Goal: Navigation & Orientation: Find specific page/section

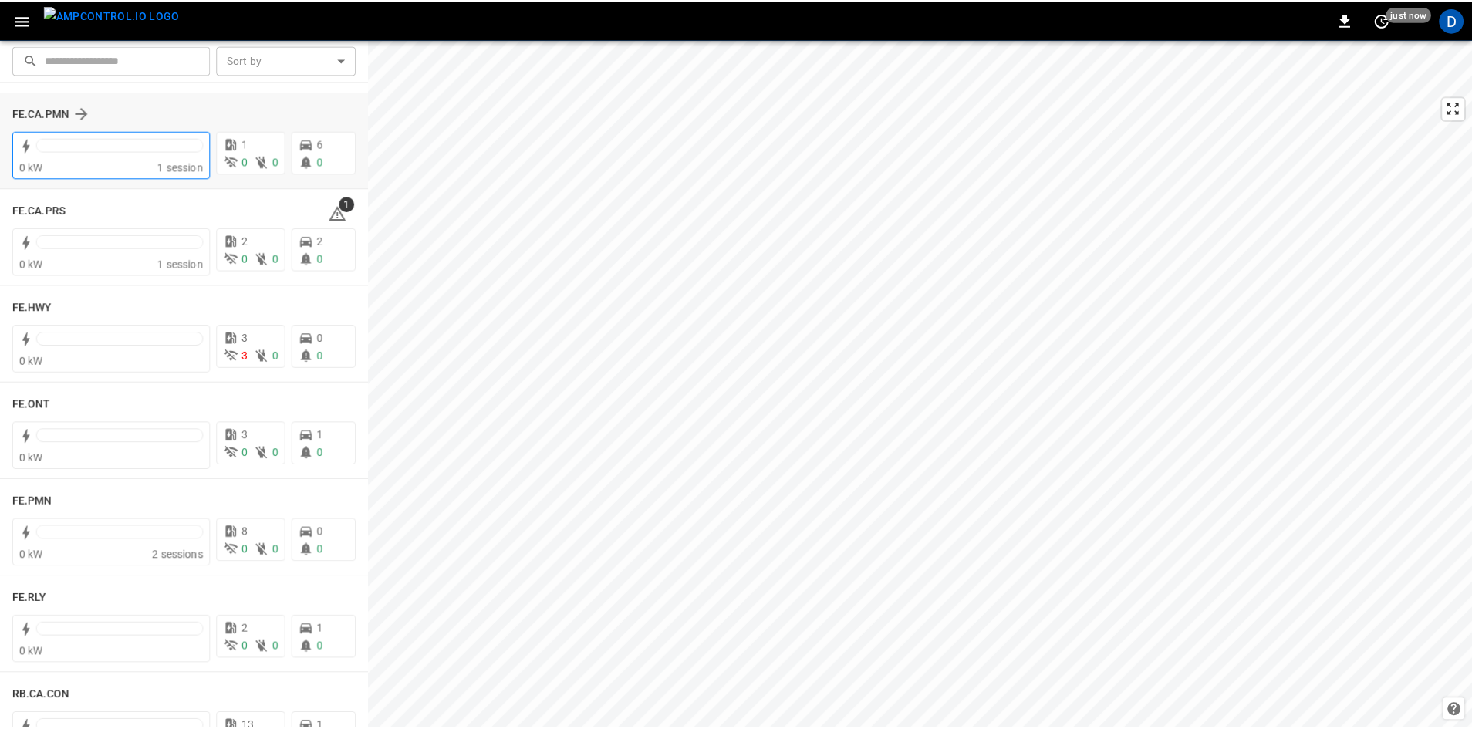
scroll to position [1620, 0]
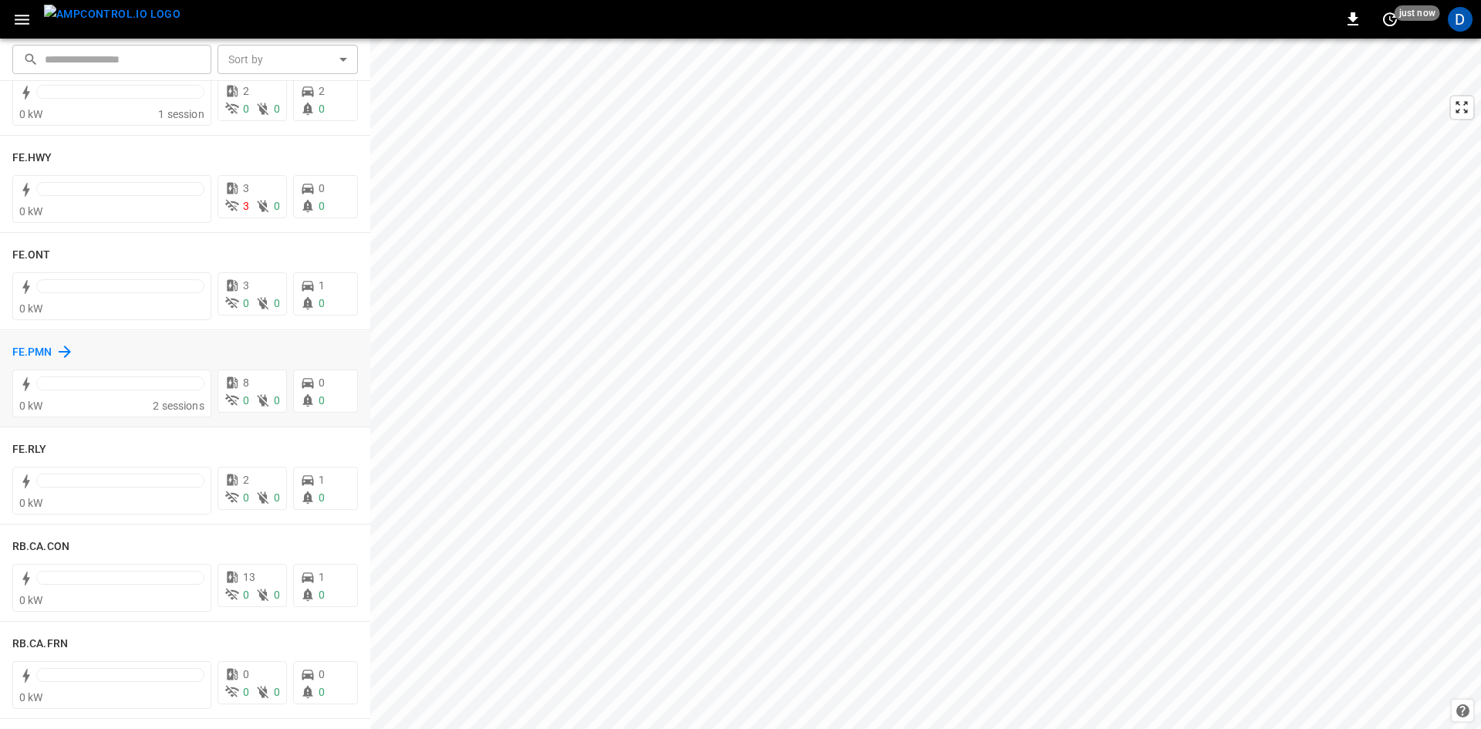
click at [30, 348] on h6 "FE.PMN" at bounding box center [32, 352] width 40 height 17
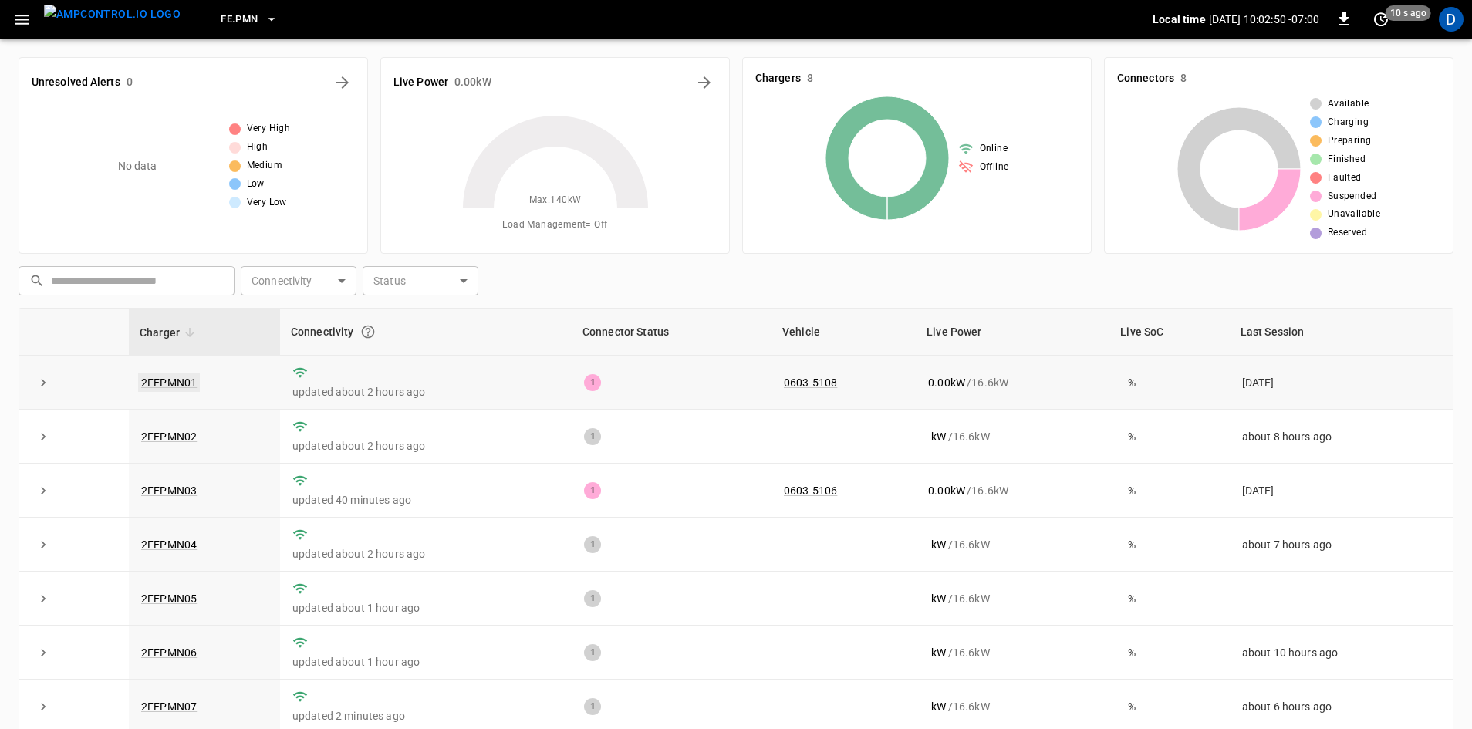
click at [186, 386] on link "2FEPMN01" at bounding box center [169, 382] width 62 height 19
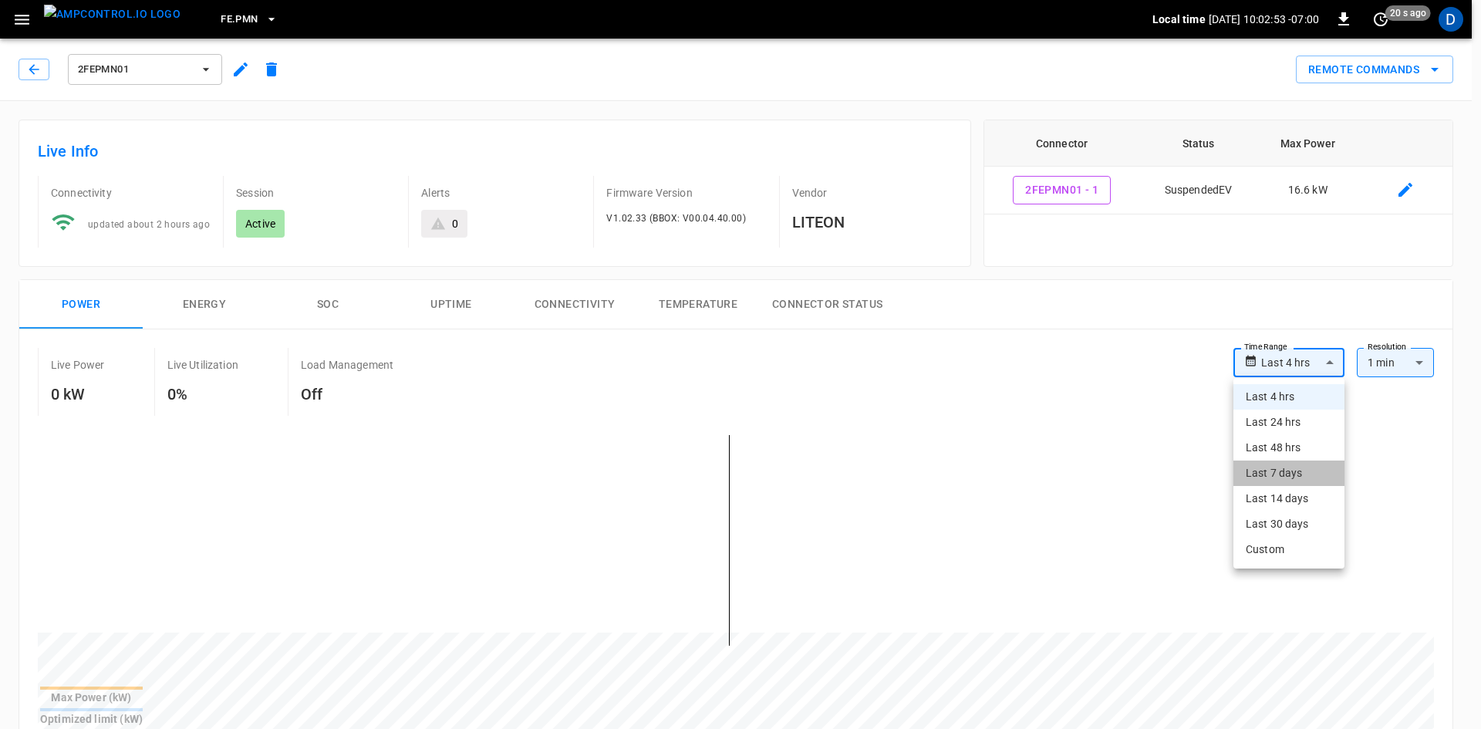
click at [1295, 485] on li "Last 7 days" at bounding box center [1288, 472] width 111 height 25
type input "**********"
type input "***"
type input "**********"
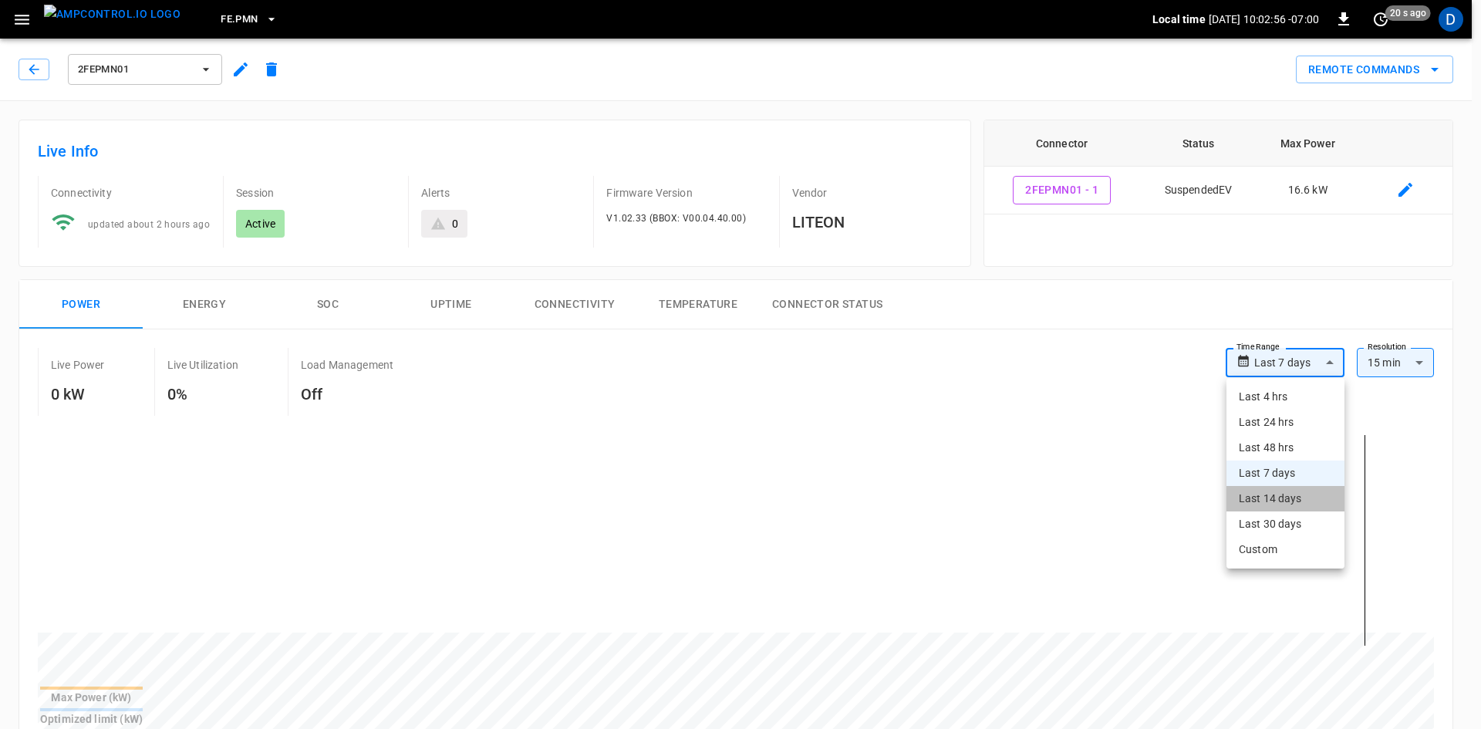
click at [1271, 500] on li "Last 14 days" at bounding box center [1285, 498] width 118 height 25
type input "**********"
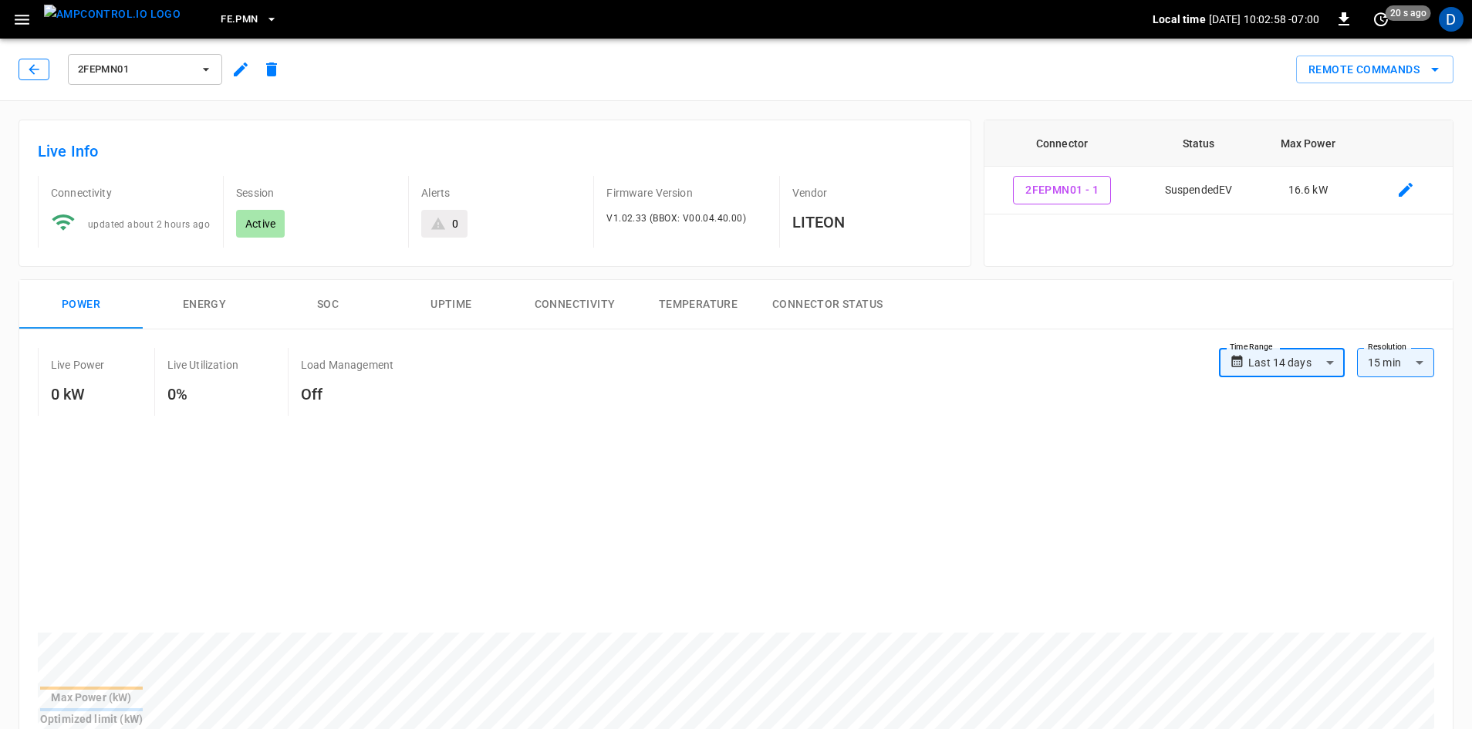
click at [25, 76] on button "button" at bounding box center [34, 70] width 31 height 22
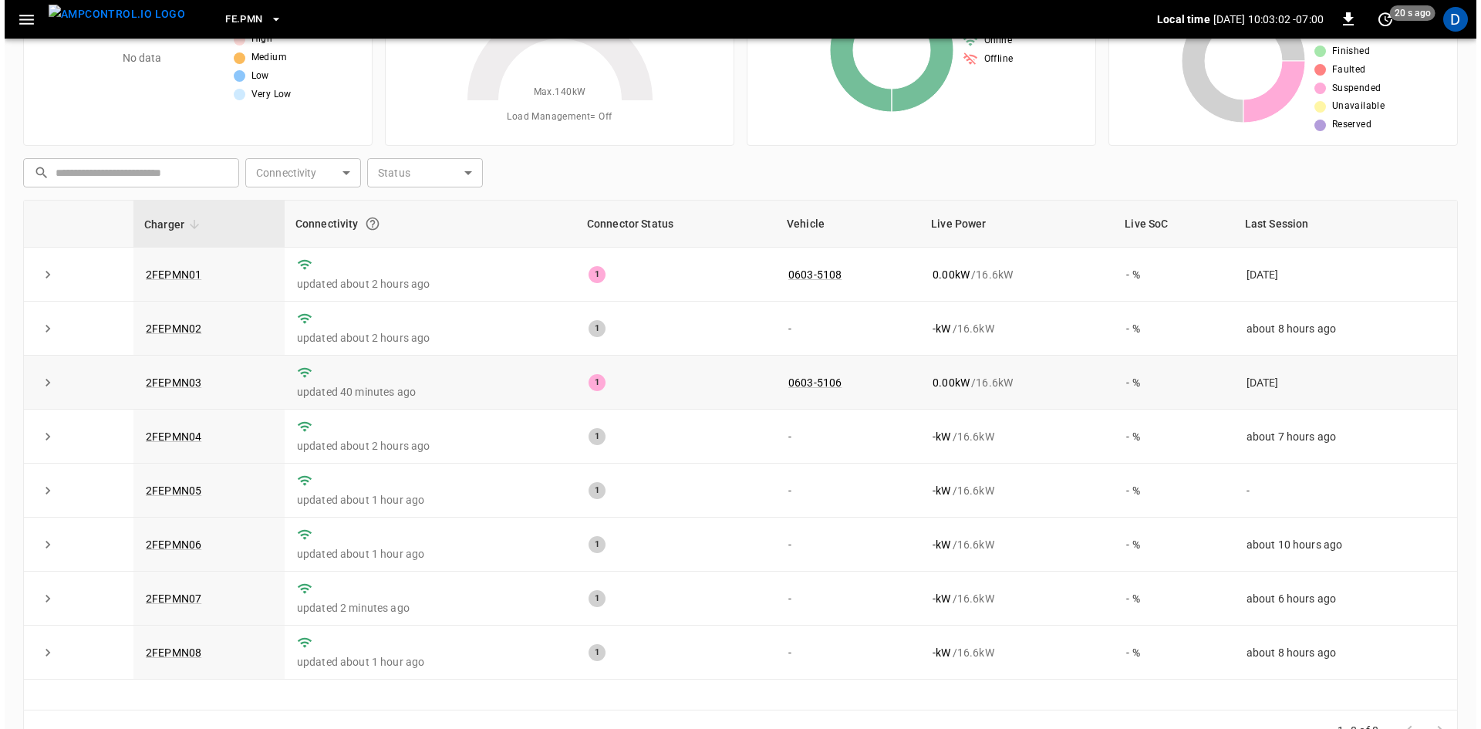
scroll to position [149, 0]
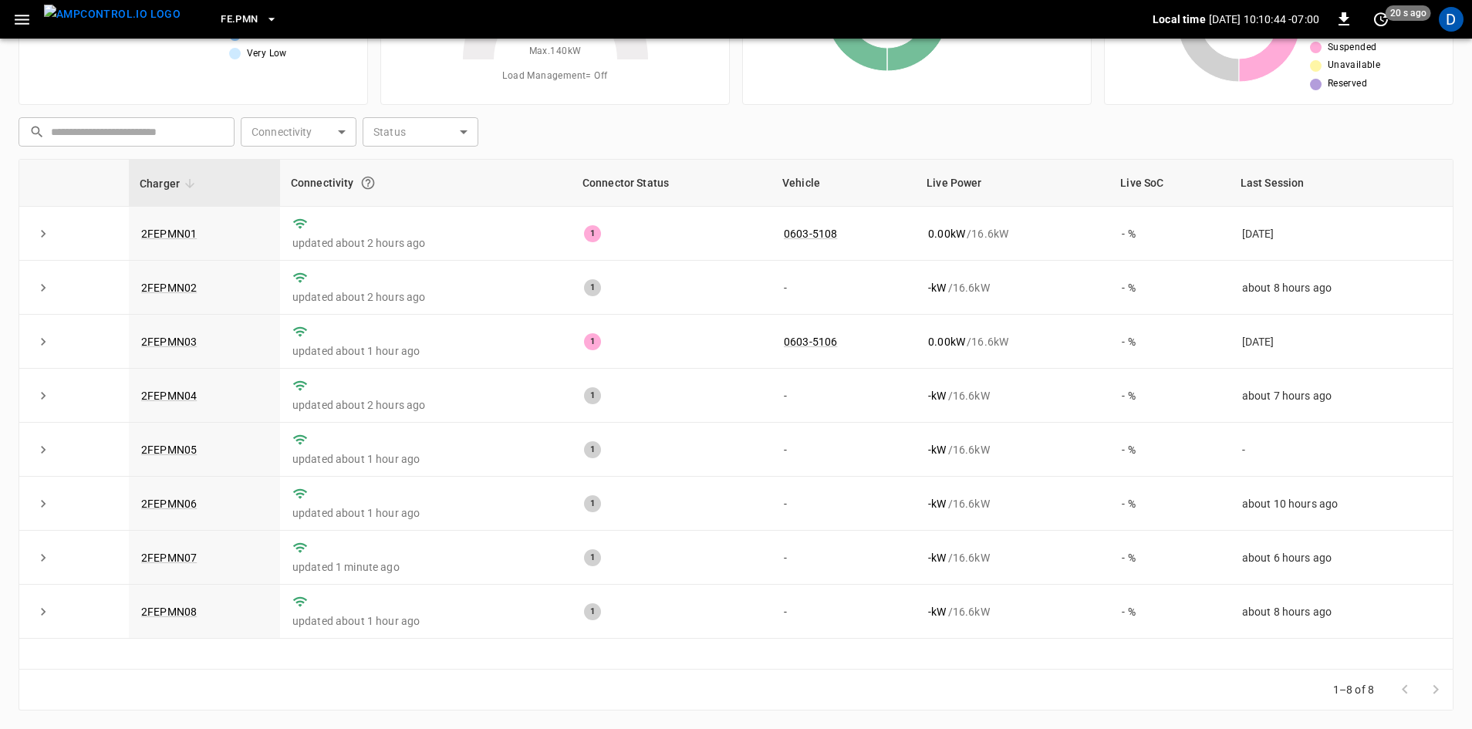
click at [1308, 130] on div "​ ​ Connectivity ​ Connectivity Status ​ Status" at bounding box center [732, 128] width 1441 height 35
click at [228, 19] on span "FE.PMN" at bounding box center [239, 20] width 37 height 18
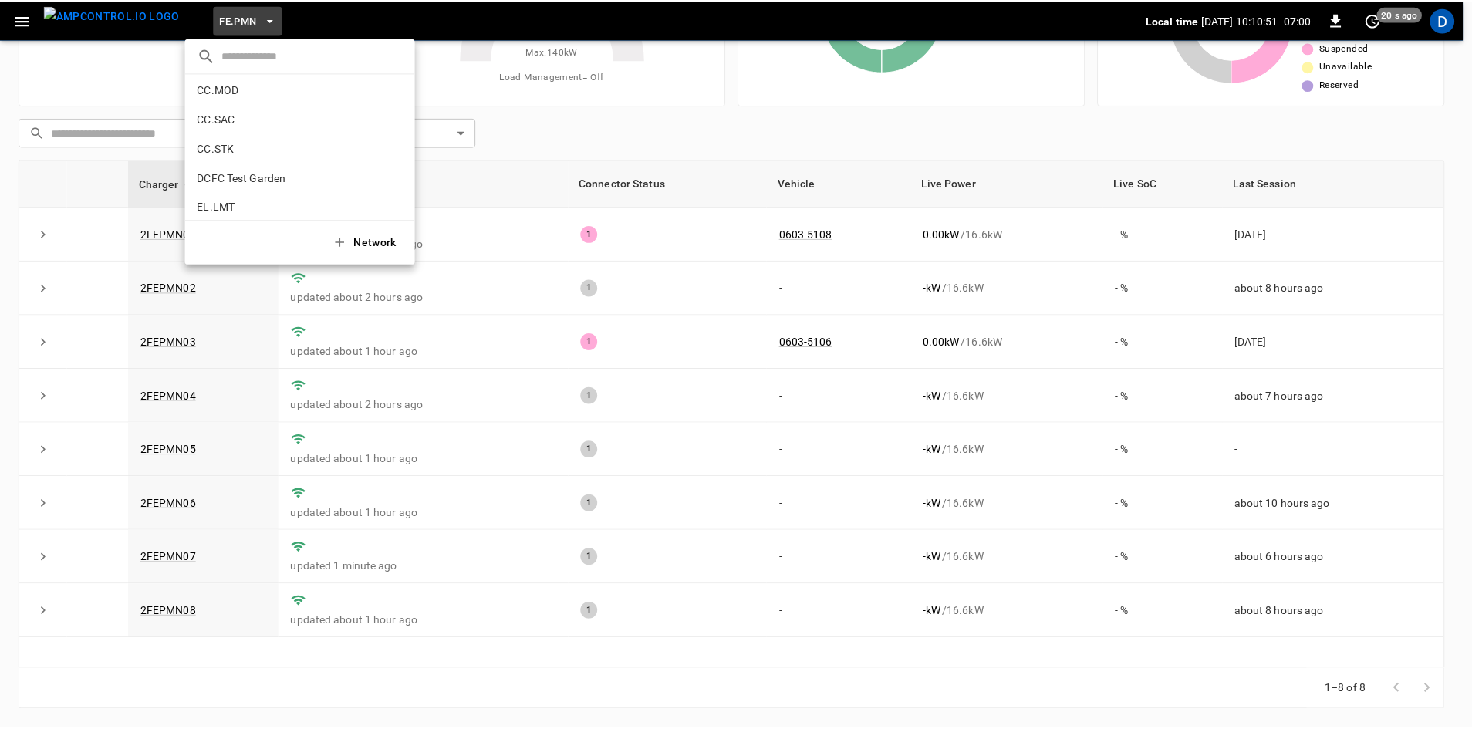
scroll to position [344, 0]
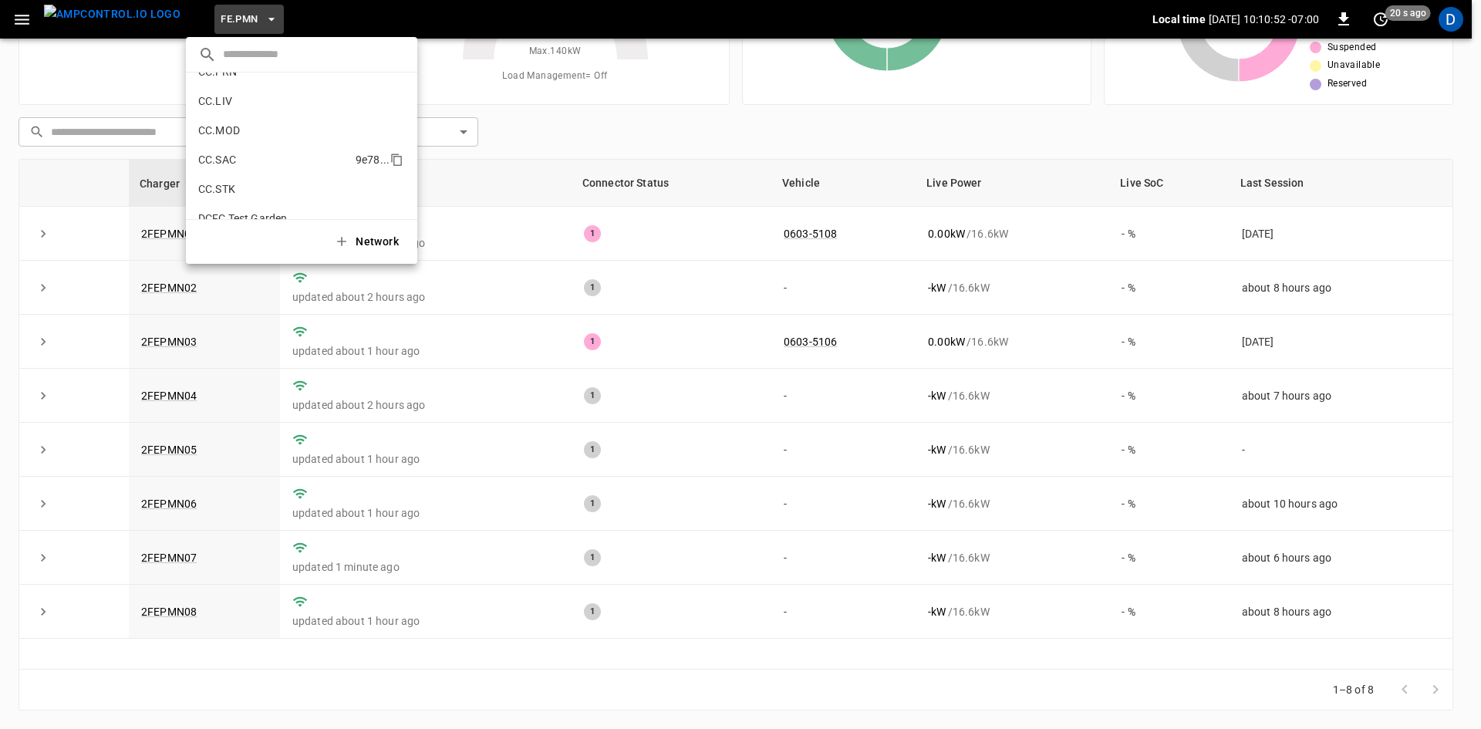
click at [244, 168] on li "CC.SAC 9e78 ..." at bounding box center [301, 159] width 231 height 29
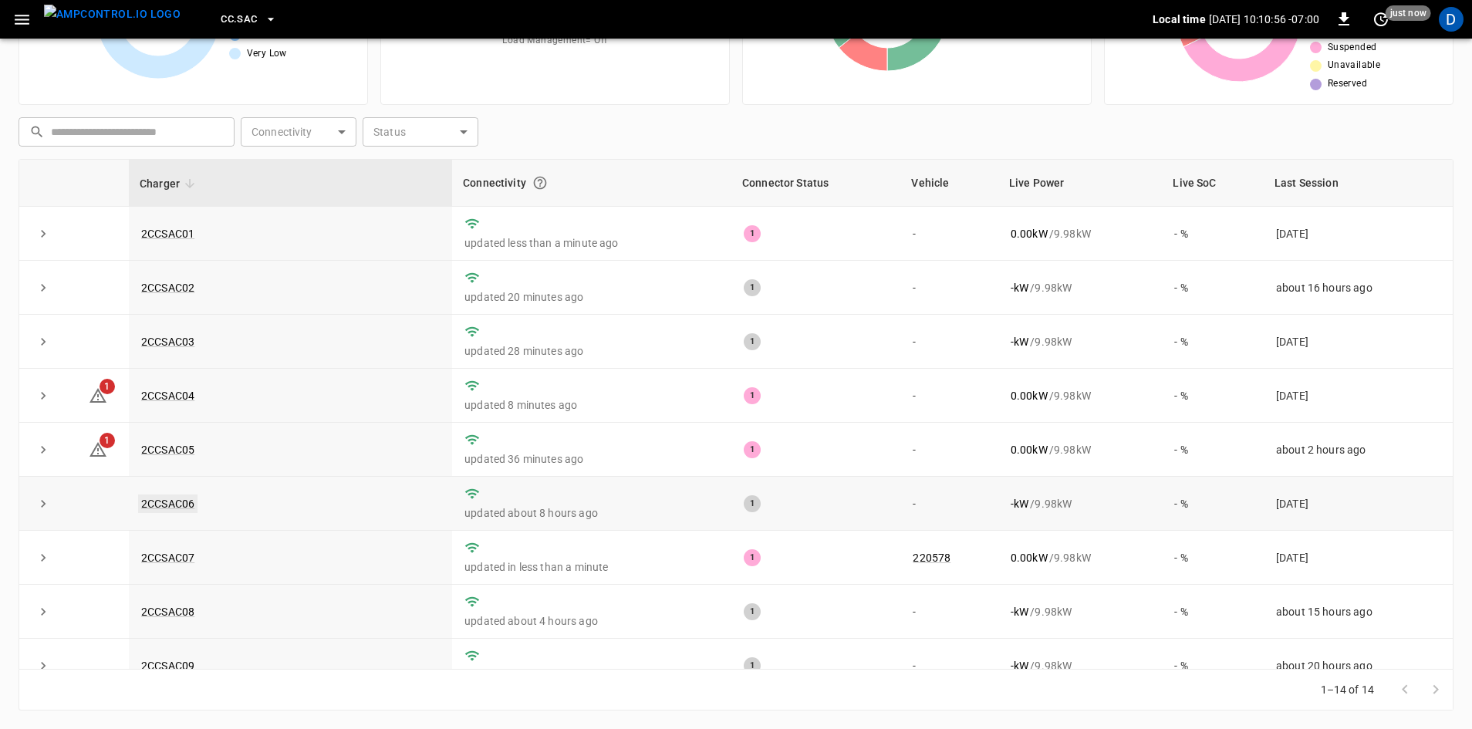
click at [167, 504] on link "2CCSAC06" at bounding box center [167, 503] width 59 height 19
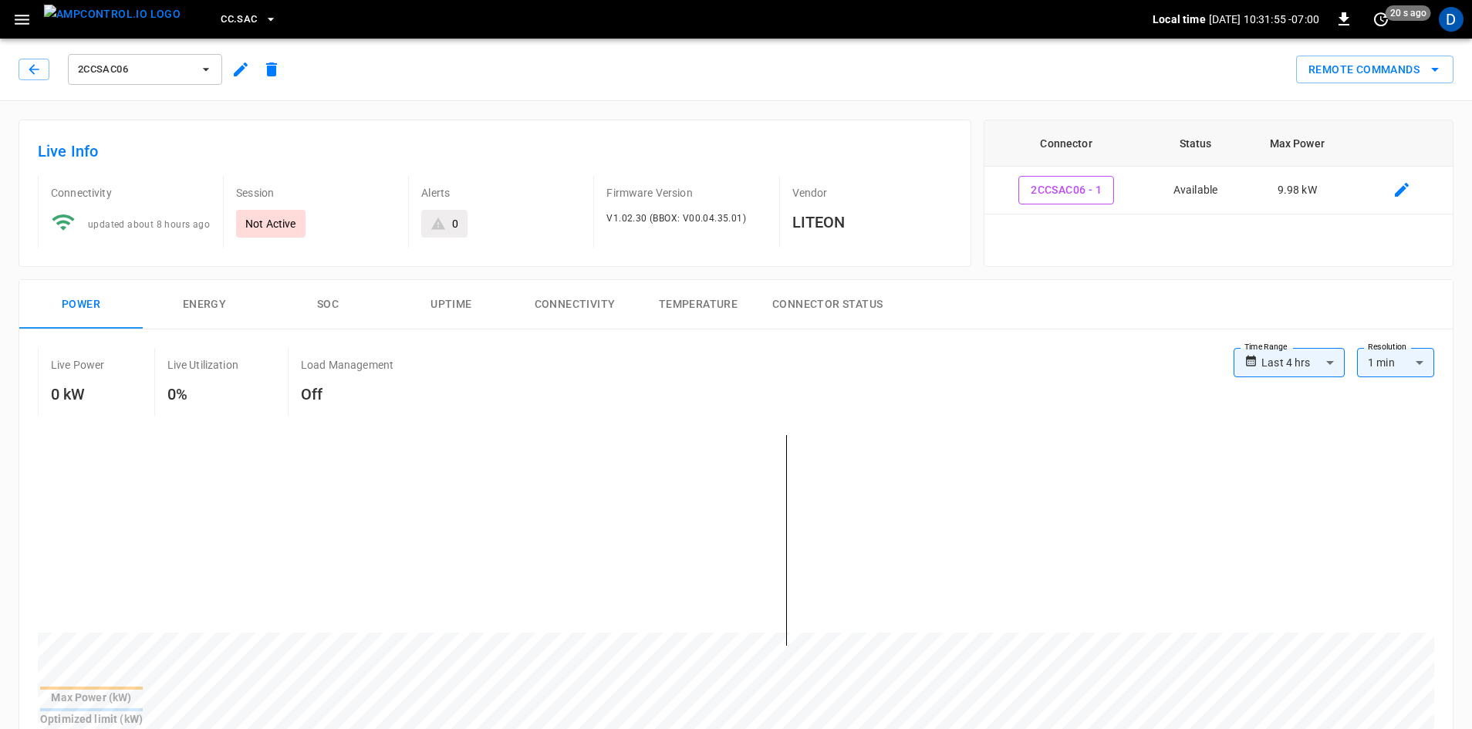
click at [544, 147] on h6 "Live Info" at bounding box center [495, 151] width 914 height 25
click at [570, 93] on div "2CCSAC06 Remote Commands" at bounding box center [733, 66] width 1478 height 68
click at [185, 73] on span "2CCSAC06" at bounding box center [135, 70] width 114 height 18
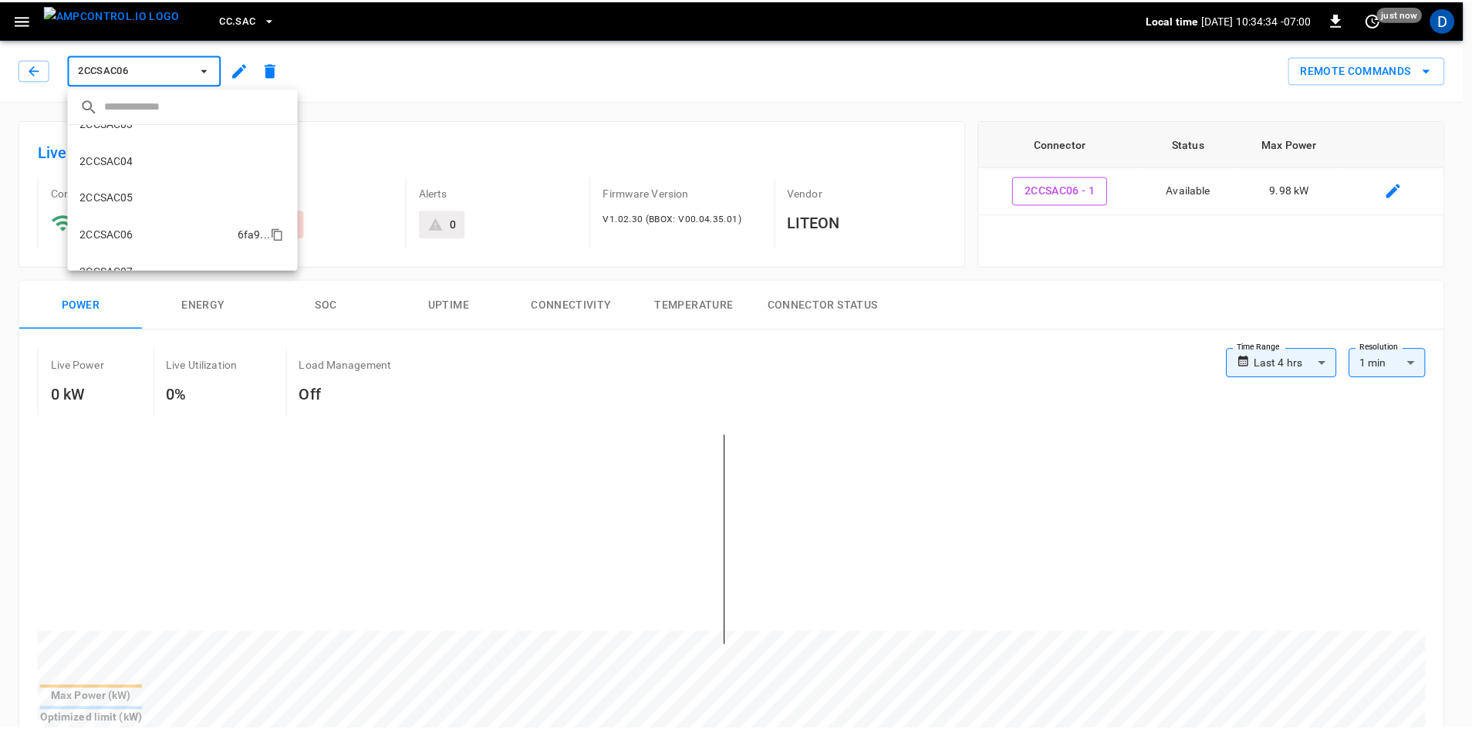
scroll to position [97, 0]
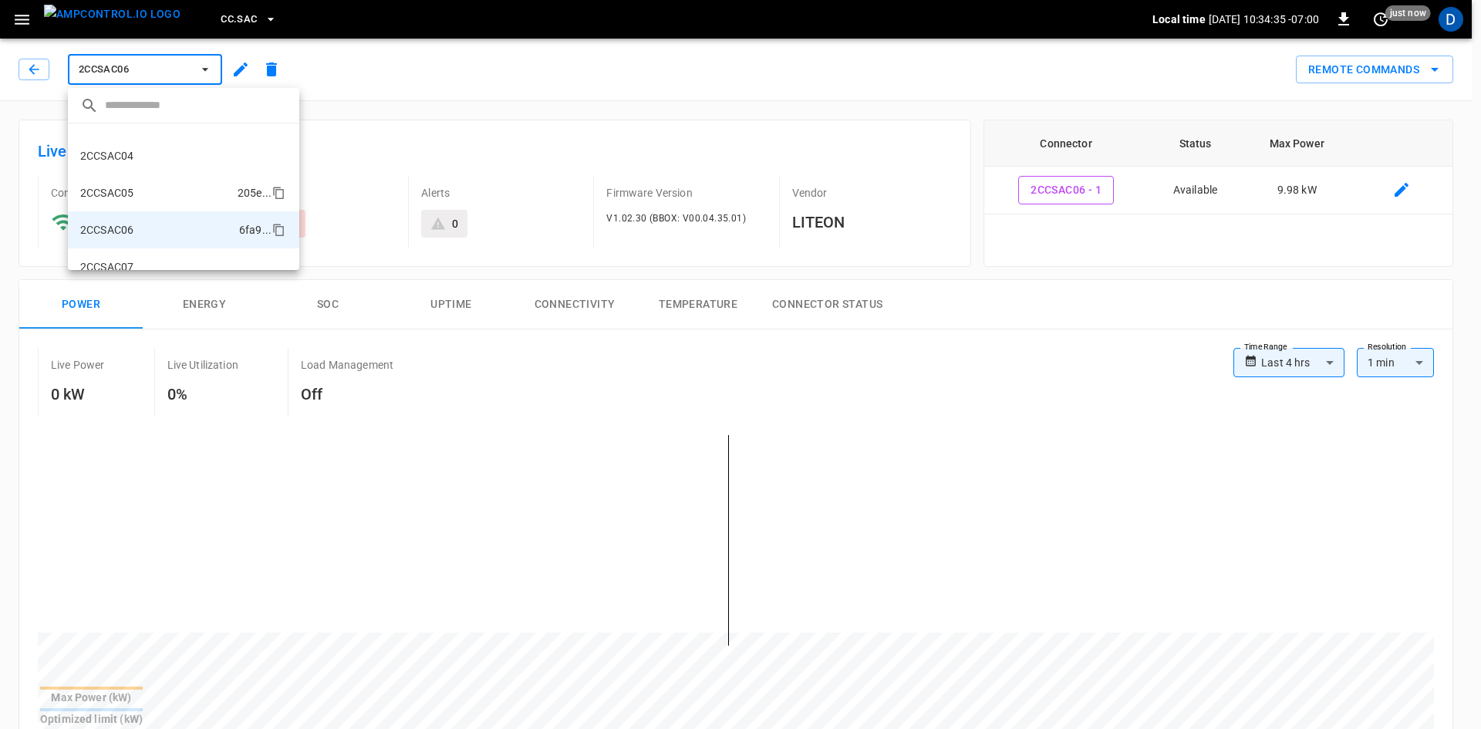
click at [146, 193] on li "2CCSAC05 205e ..." at bounding box center [183, 192] width 231 height 37
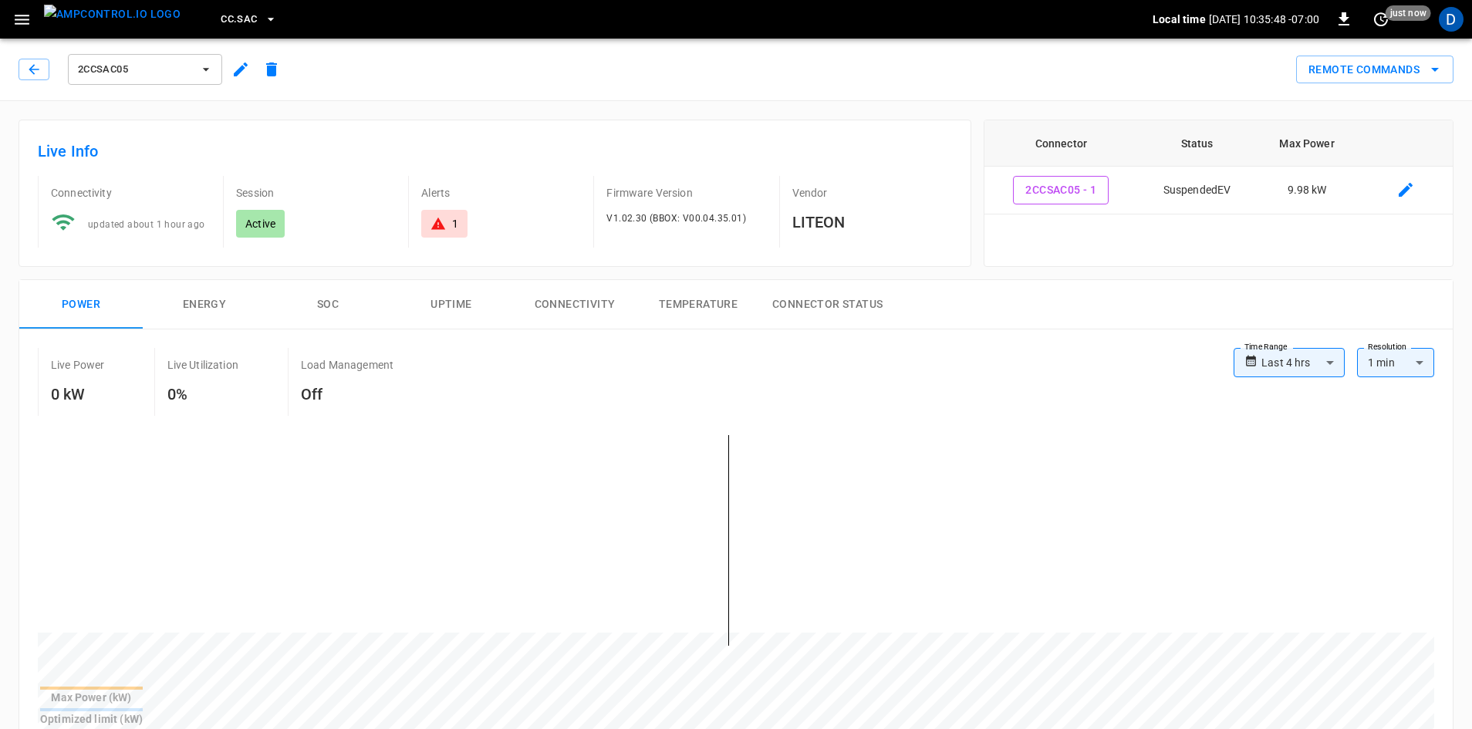
click at [130, 65] on span "2CCSAC05" at bounding box center [135, 70] width 114 height 18
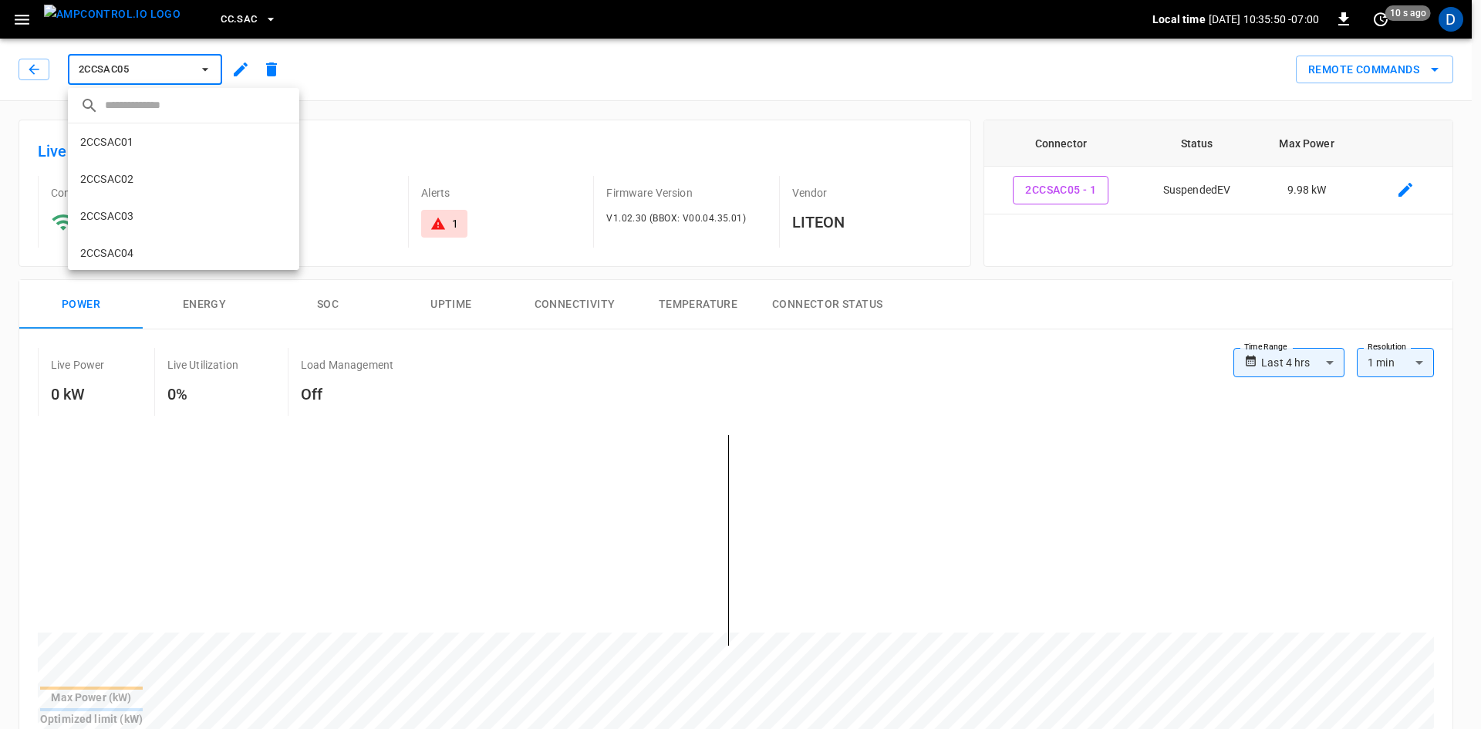
drag, startPoint x: 144, startPoint y: 221, endPoint x: 149, endPoint y: 248, distance: 27.4
click at [144, 221] on li "2CCSAC03 16ea ..." at bounding box center [183, 215] width 231 height 37
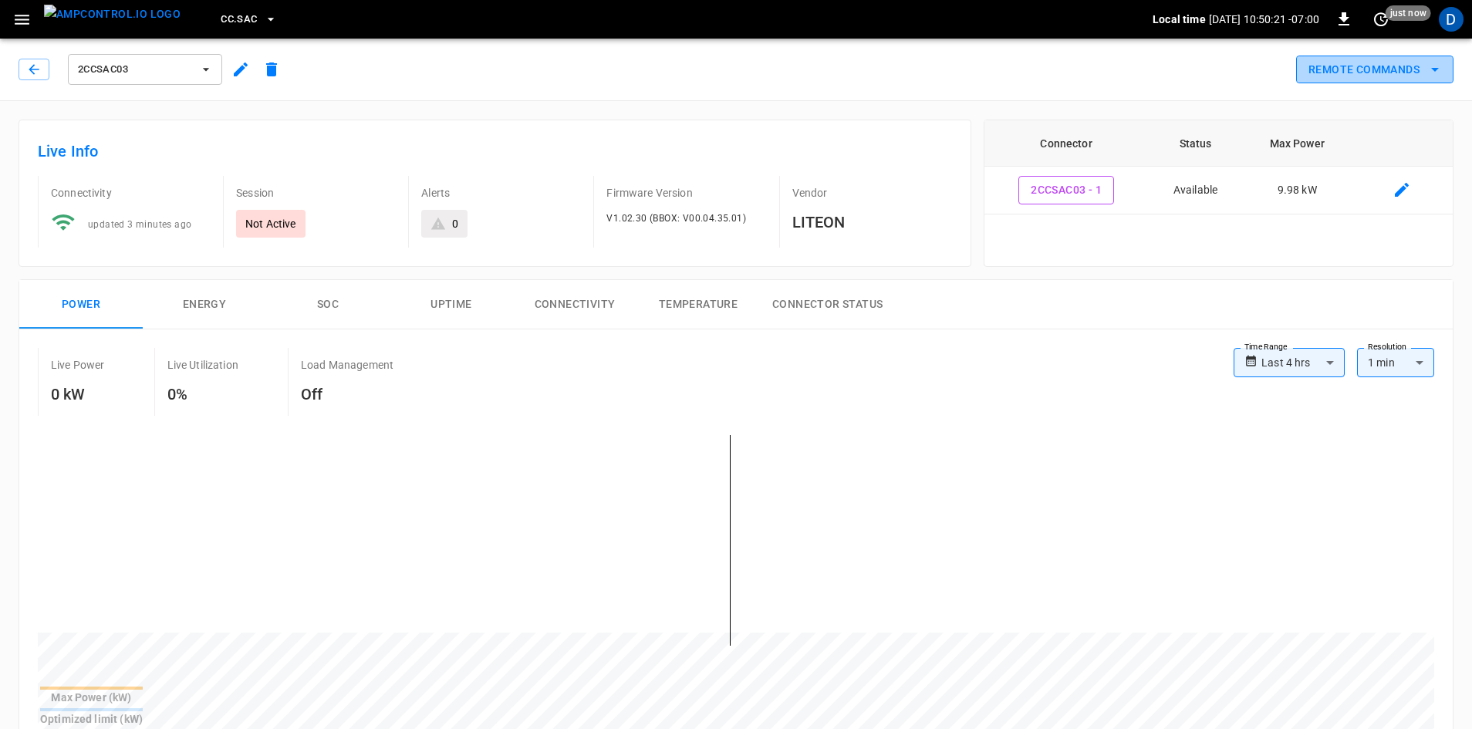
click at [1316, 74] on button "Remote Commands" at bounding box center [1374, 70] width 157 height 29
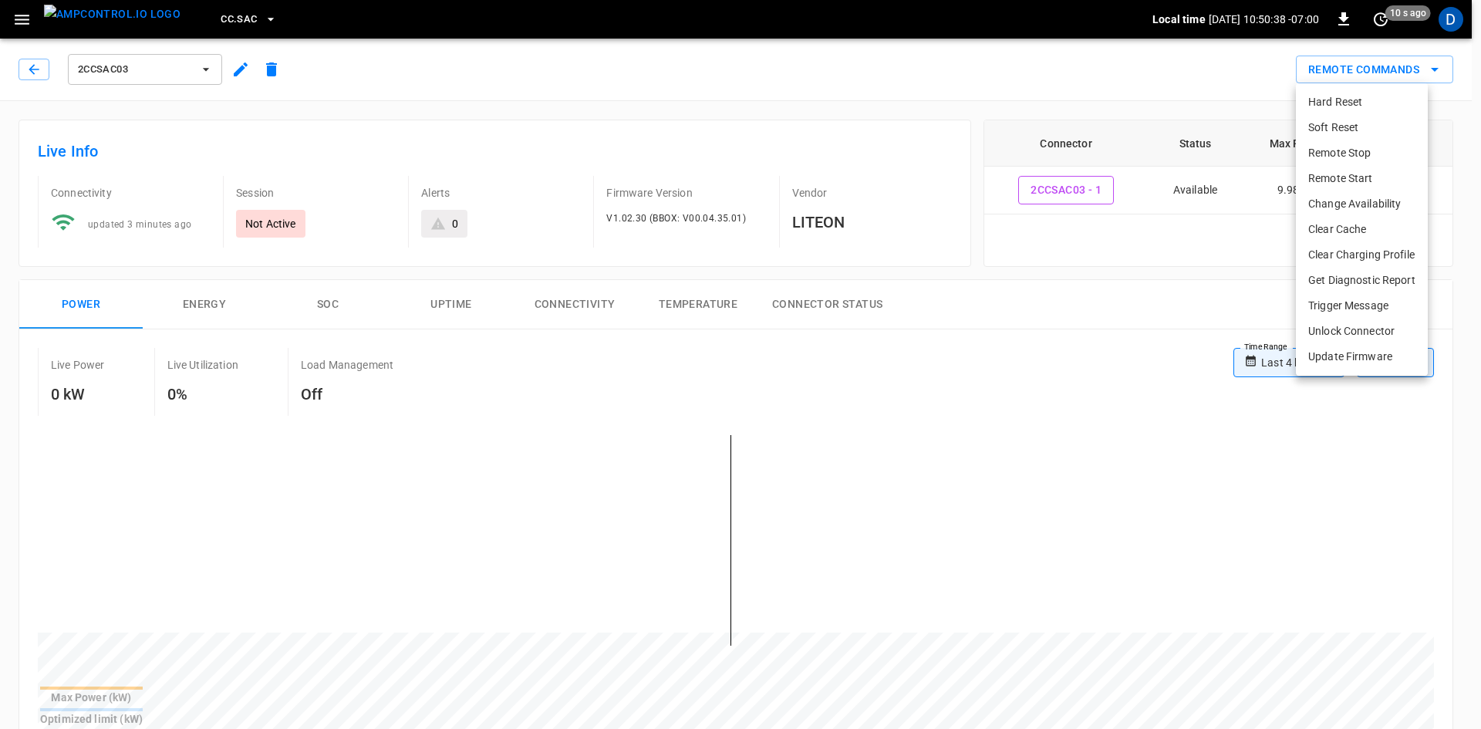
click at [804, 34] on div at bounding box center [740, 364] width 1481 height 729
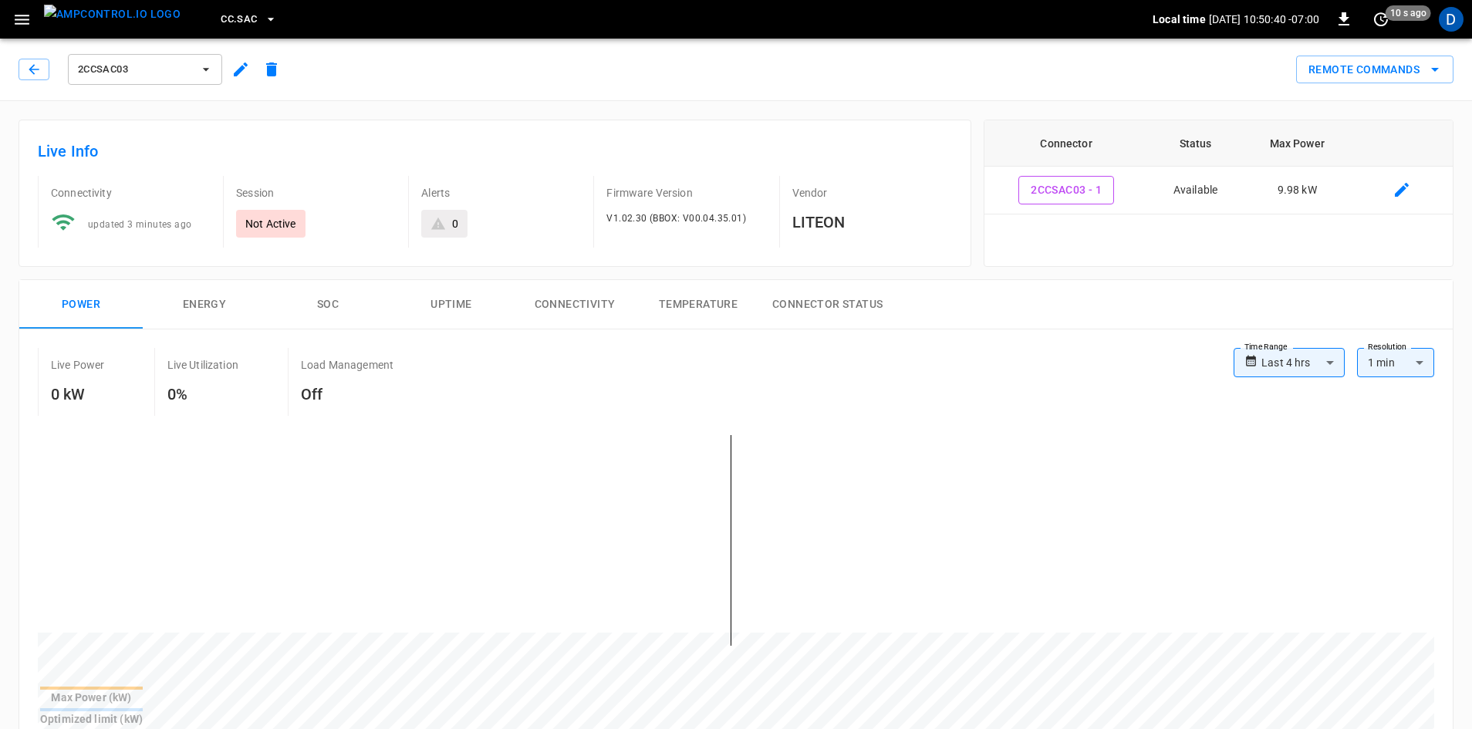
click at [234, 71] on icon "button" at bounding box center [240, 69] width 19 height 19
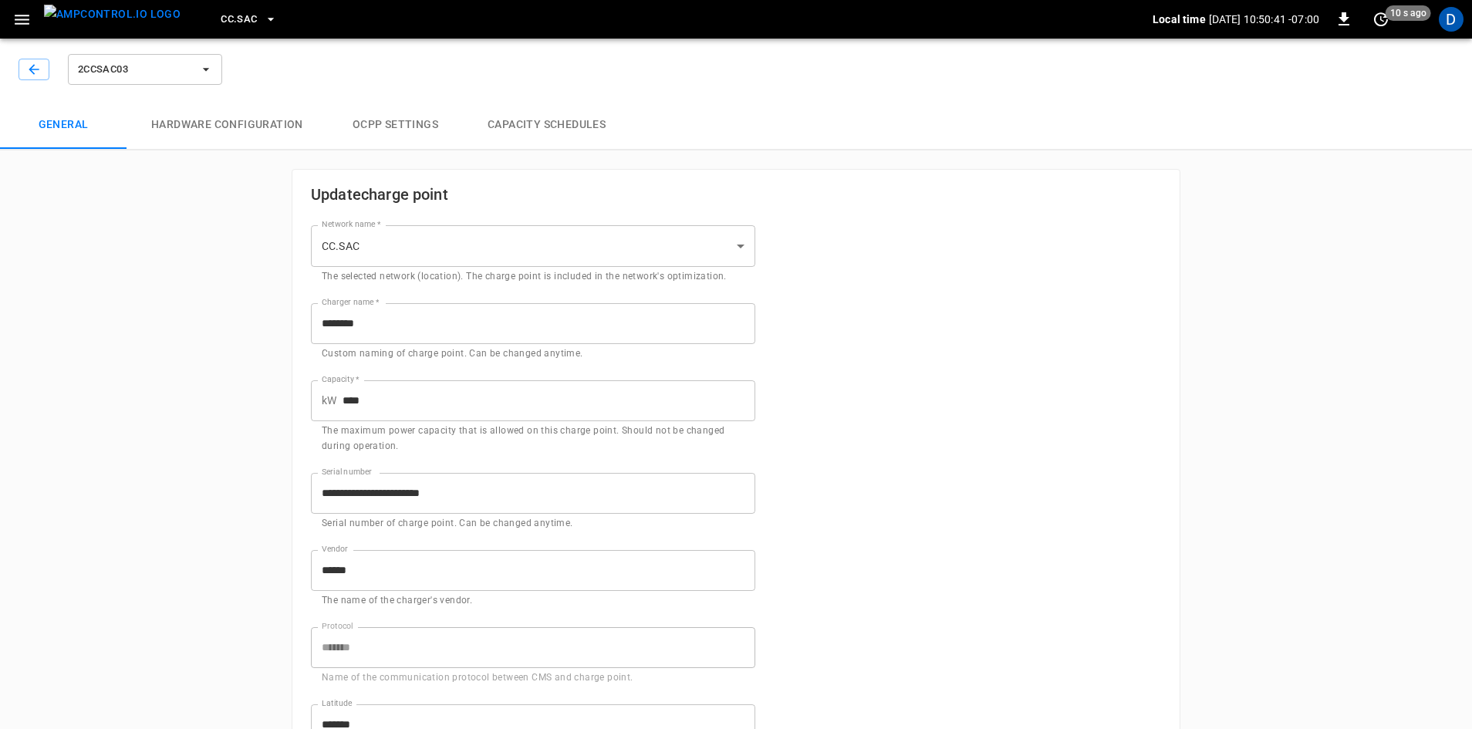
type input "**********"
click at [33, 70] on icon "button" at bounding box center [33, 69] width 15 height 15
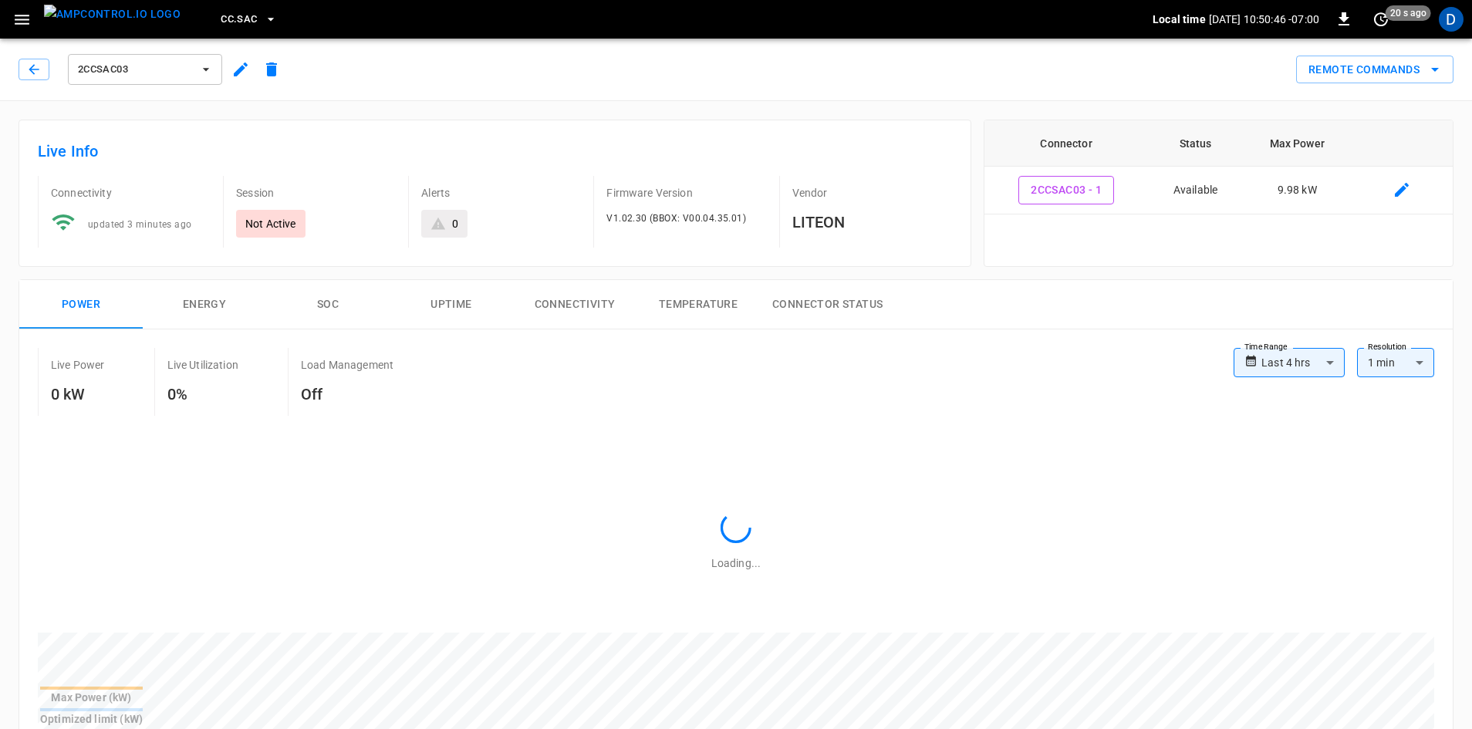
click at [19, 10] on icon "button" at bounding box center [21, 19] width 19 height 19
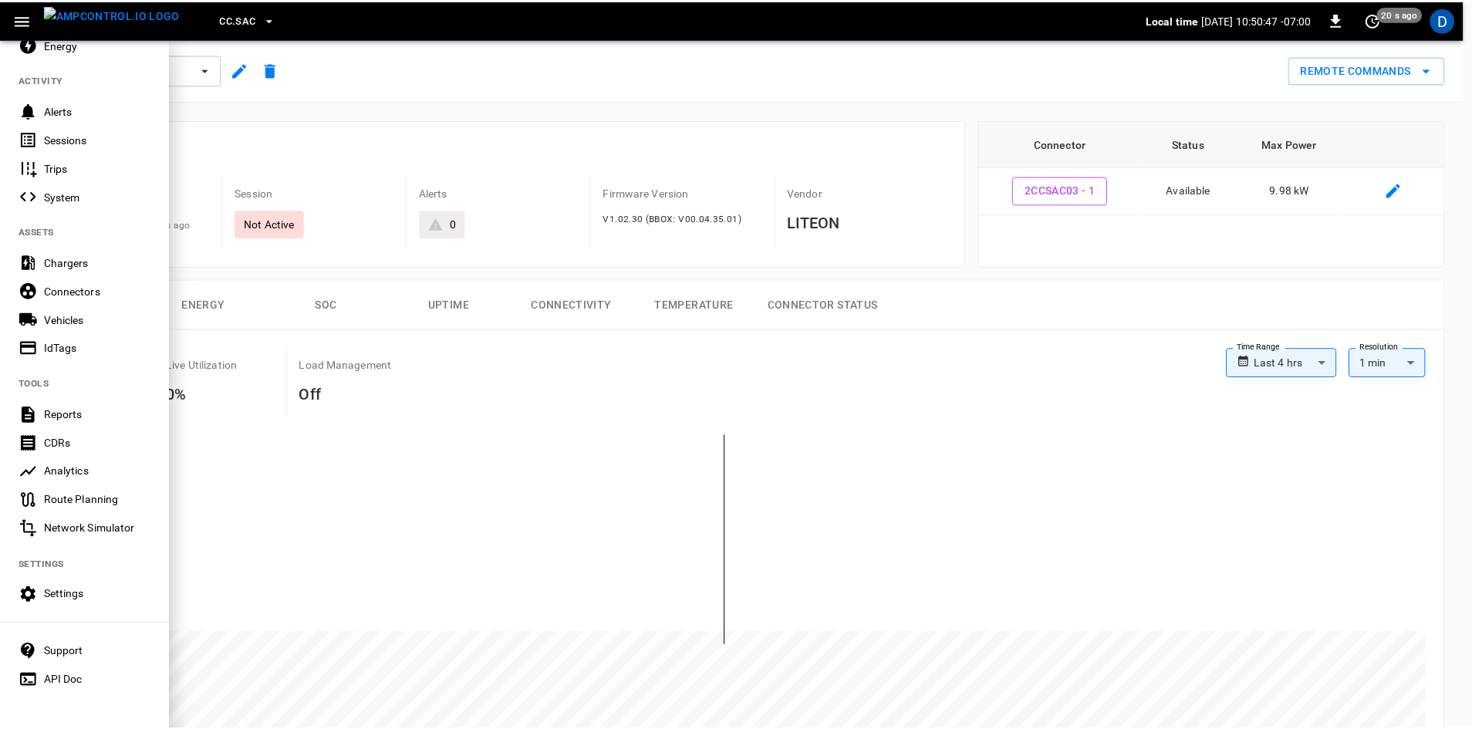
scroll to position [150, 0]
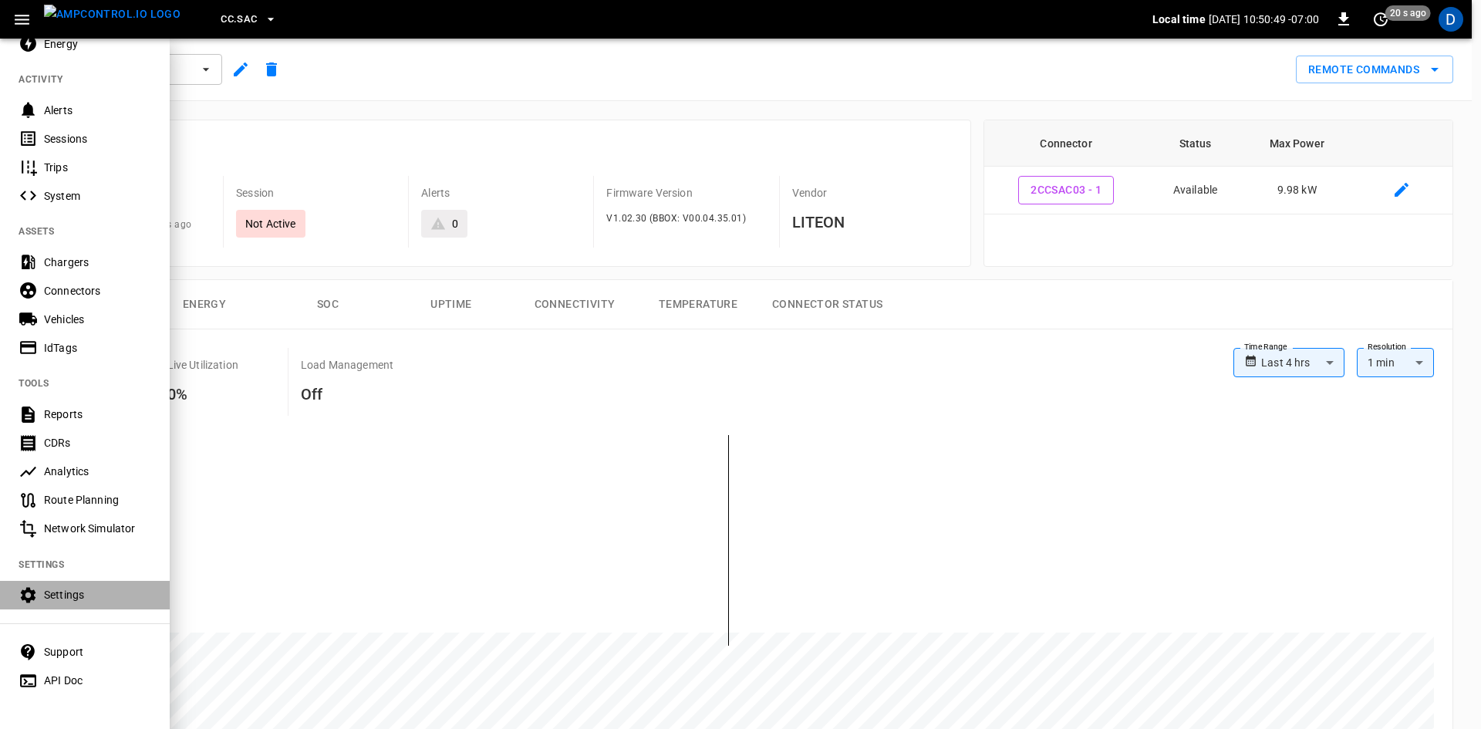
click at [77, 587] on div "Settings" at bounding box center [97, 594] width 107 height 15
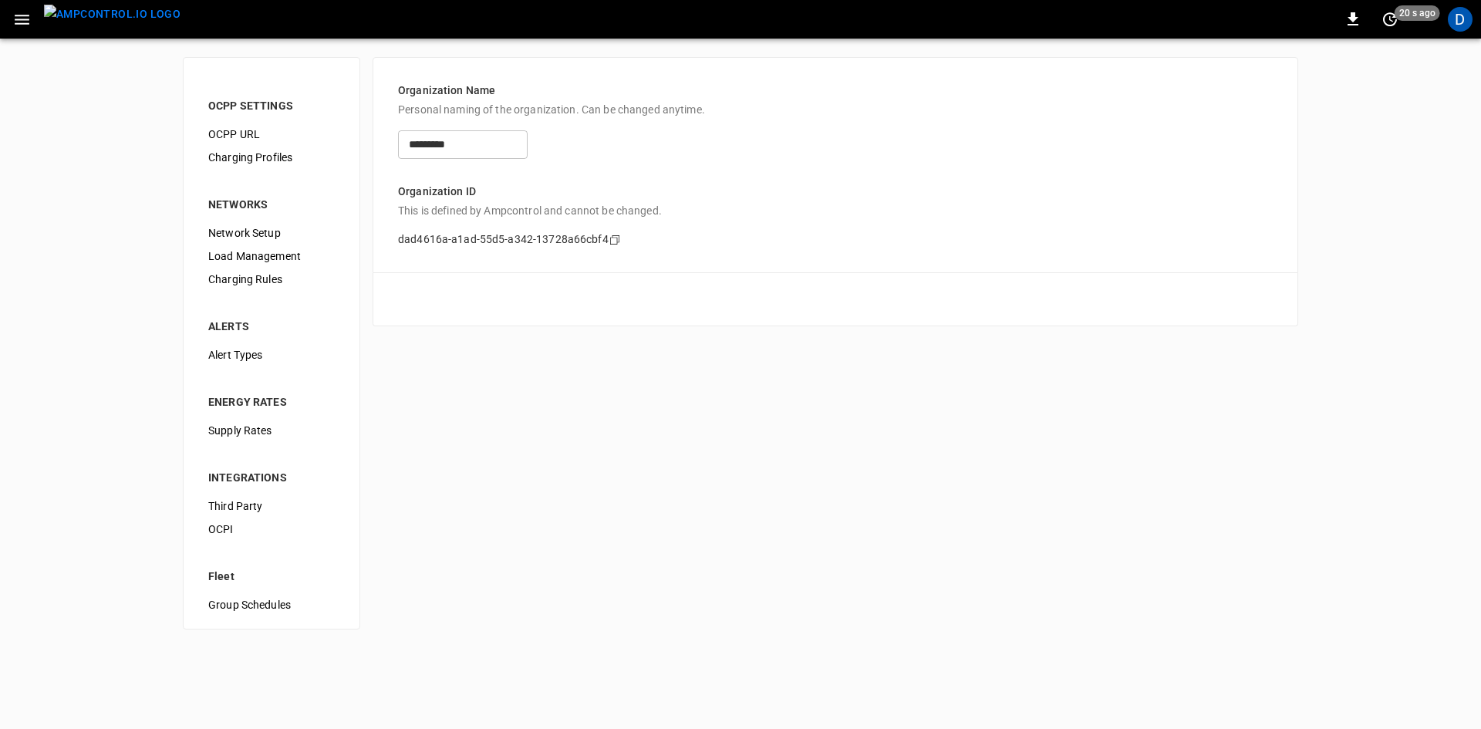
click at [243, 140] on span "OCPP URL" at bounding box center [271, 134] width 126 height 16
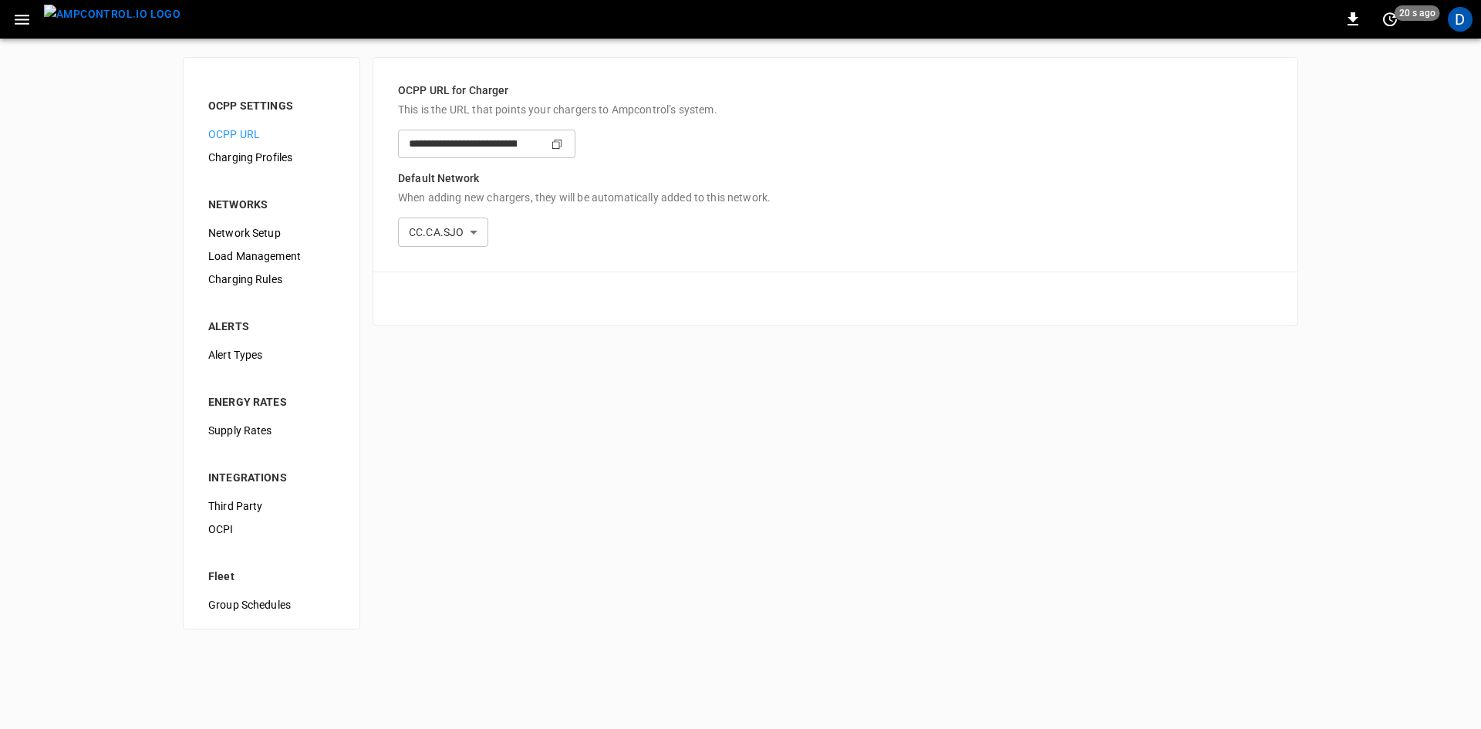
type input "**********"
click at [243, 167] on div "Charging Profiles" at bounding box center [271, 157] width 151 height 23
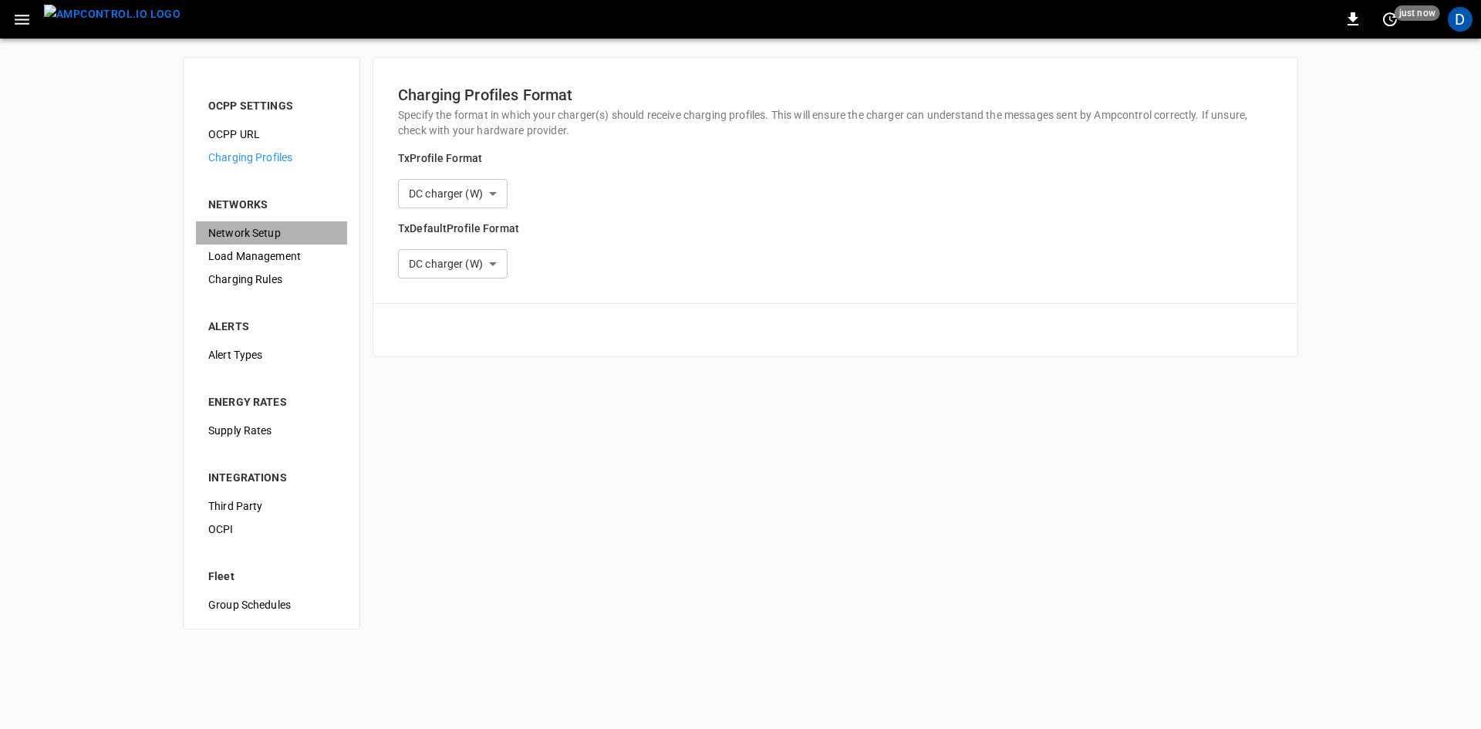
click at [221, 236] on span "Network Setup" at bounding box center [271, 233] width 126 height 16
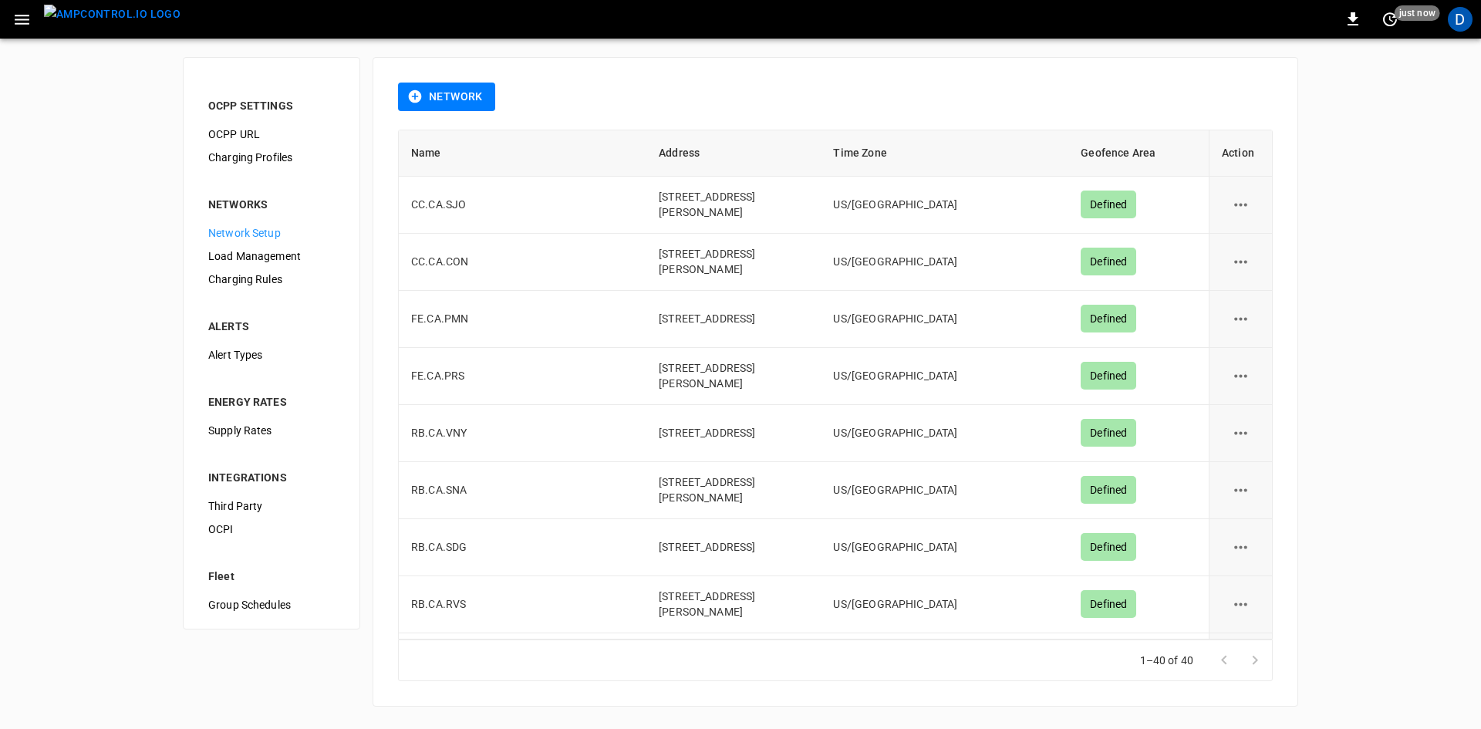
click at [6, 27] on button "button" at bounding box center [22, 19] width 32 height 29
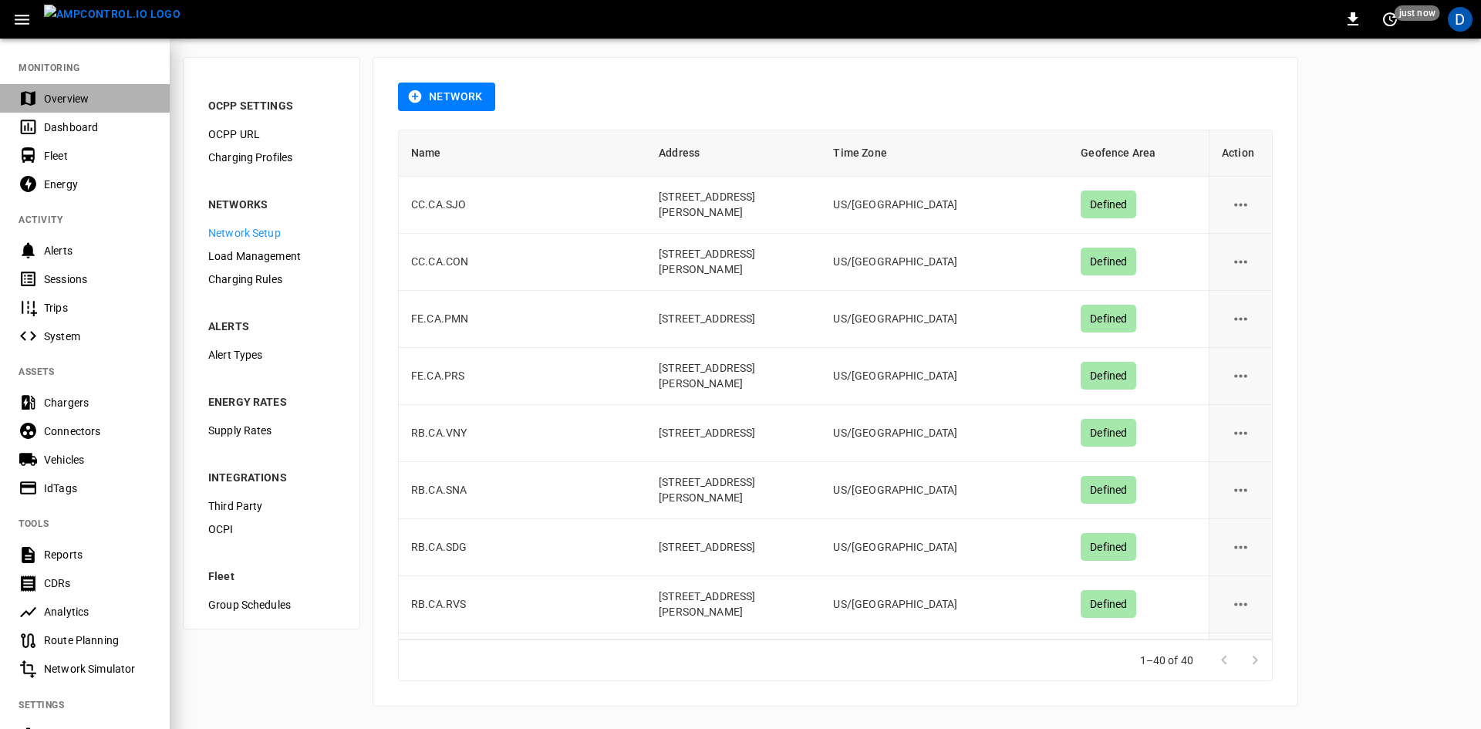
click at [55, 94] on div "Overview" at bounding box center [97, 98] width 107 height 15
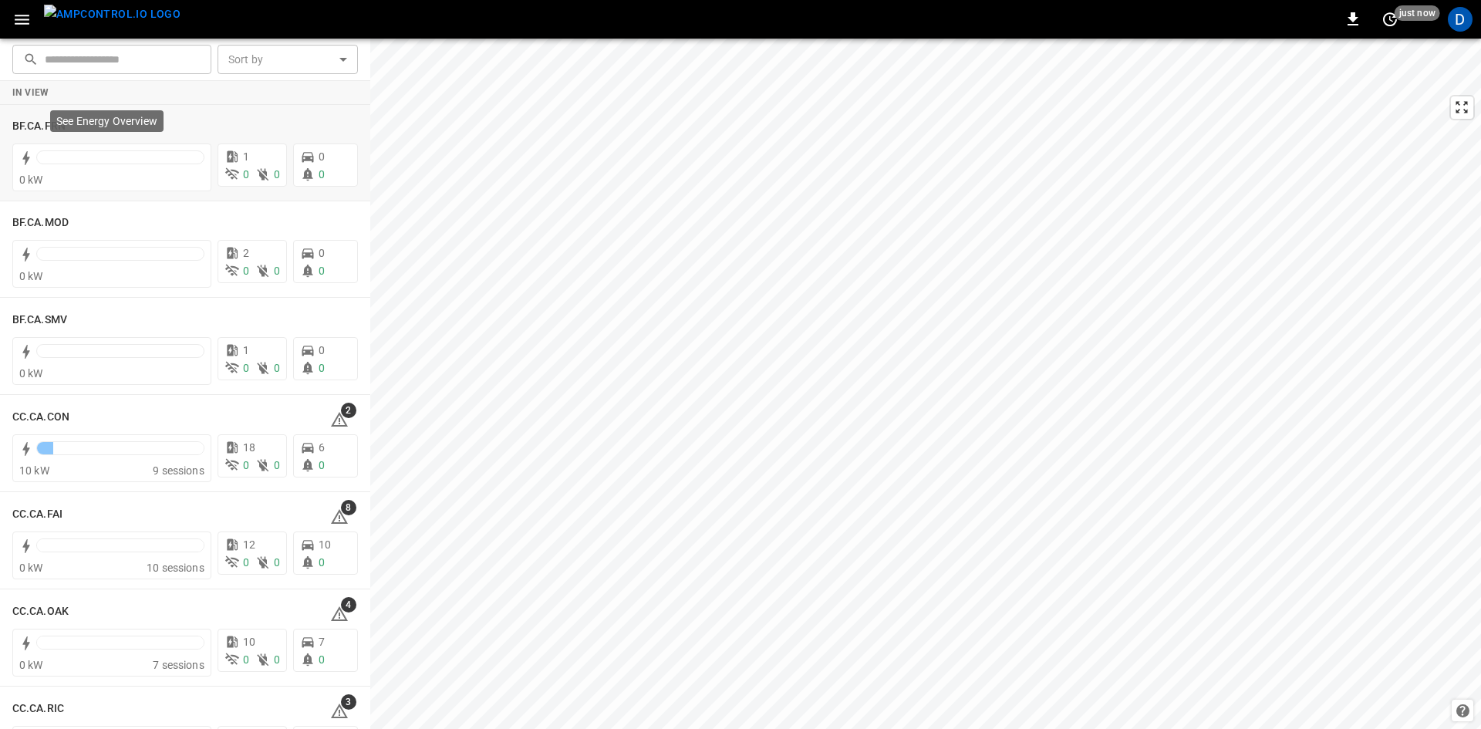
click at [55, 126] on div "See Energy Overview" at bounding box center [106, 121] width 113 height 22
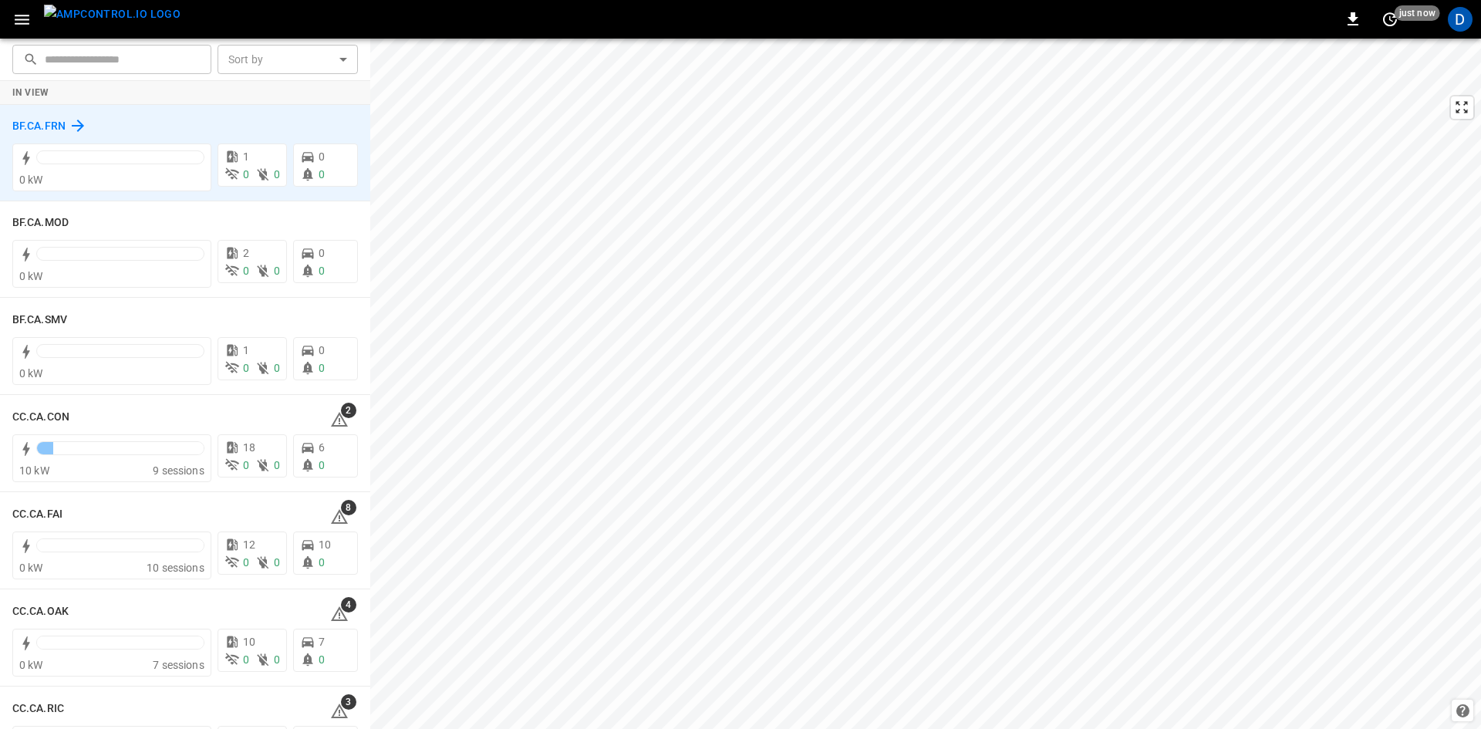
click at [42, 119] on h6 "BF.CA.FRN" at bounding box center [38, 126] width 53 height 17
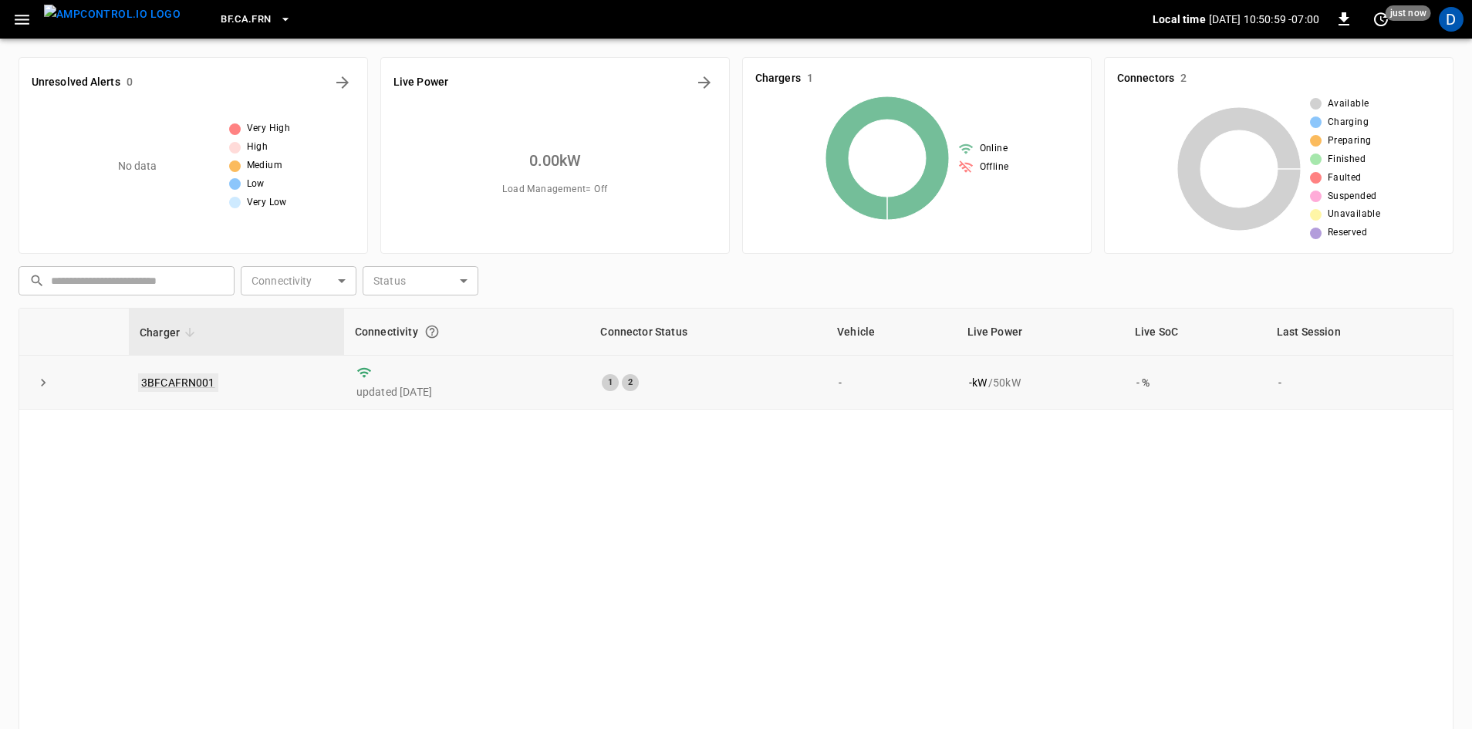
click at [180, 376] on link "3BFCAFRN001" at bounding box center [178, 382] width 80 height 19
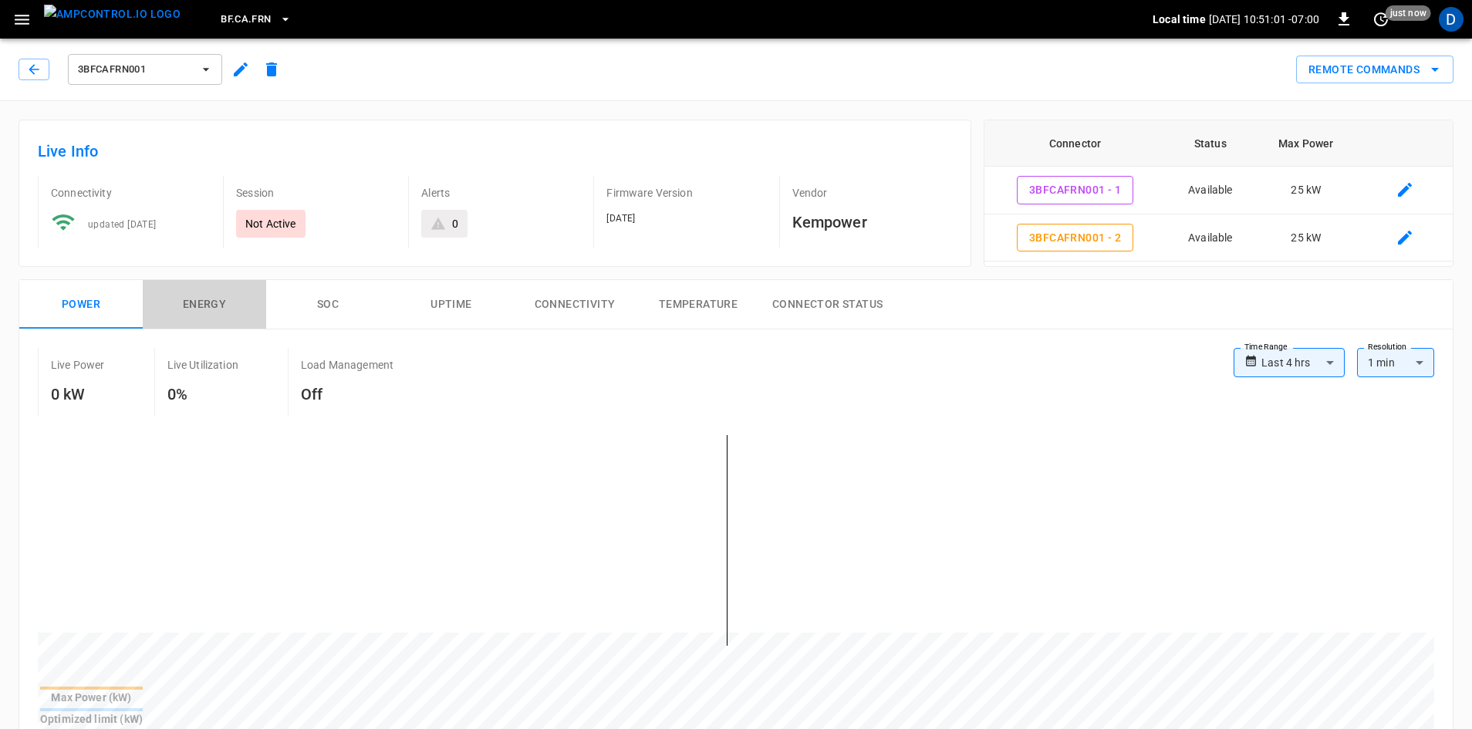
click at [185, 305] on button "Energy" at bounding box center [204, 304] width 123 height 49
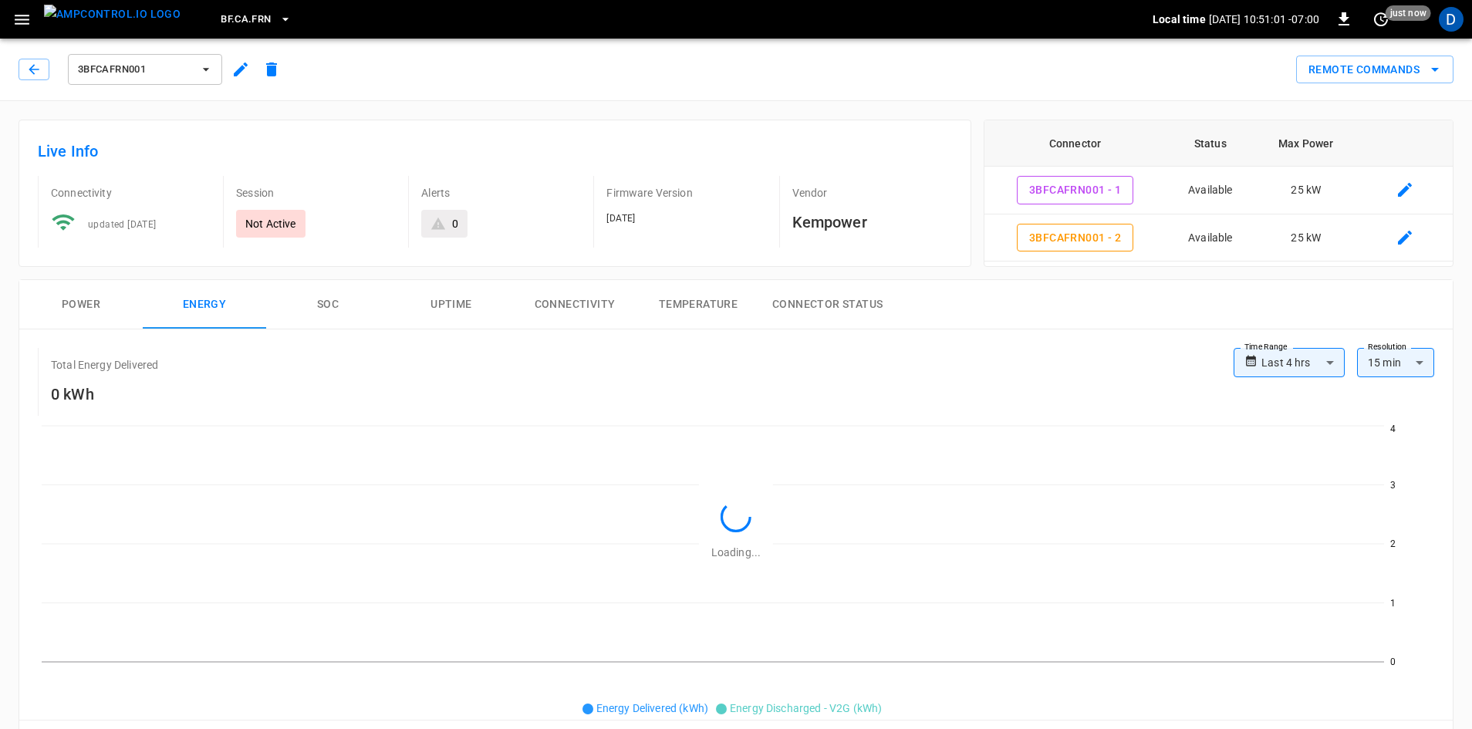
click at [350, 305] on button "SOC" at bounding box center [327, 304] width 123 height 49
click at [511, 296] on button "Uptime" at bounding box center [451, 304] width 123 height 49
click at [655, 305] on button "Temperature" at bounding box center [697, 304] width 123 height 49
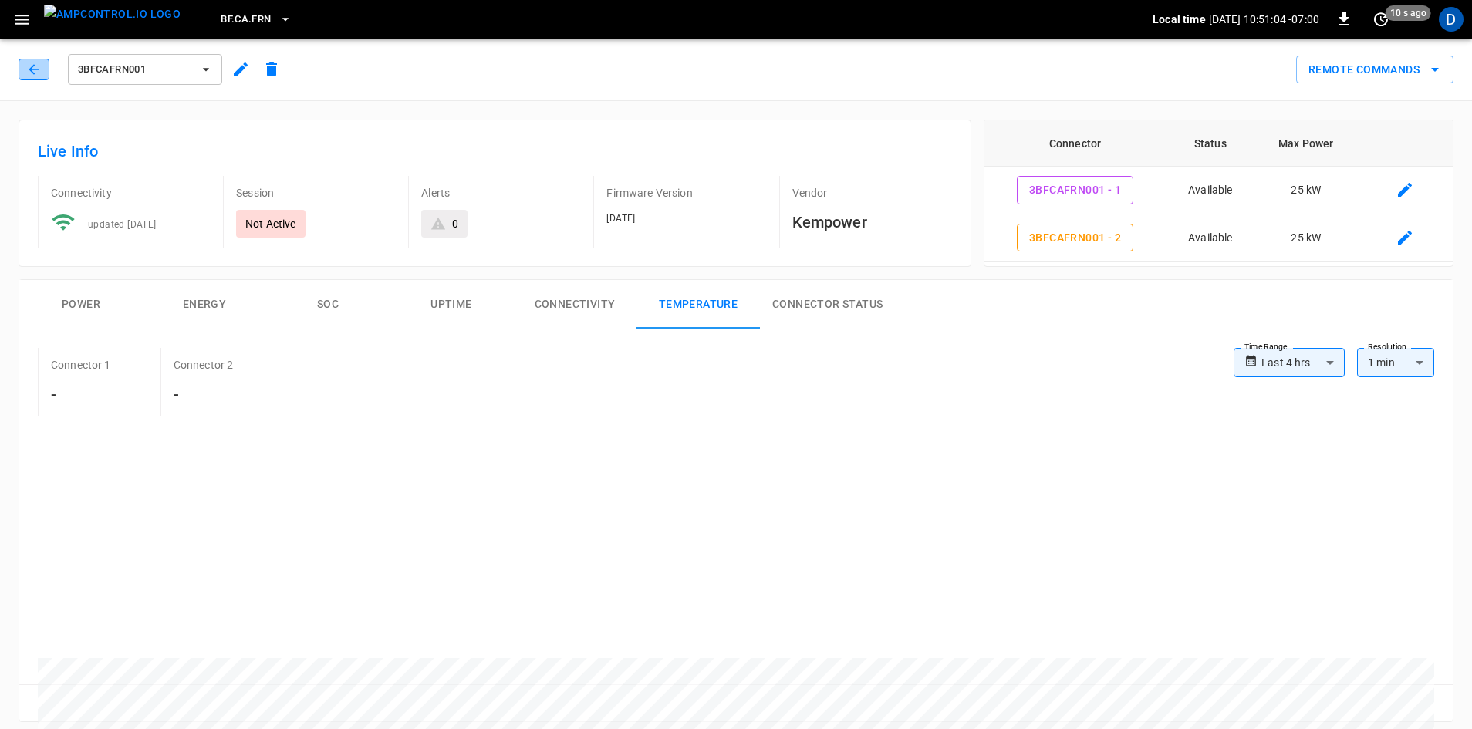
click at [40, 73] on icon "button" at bounding box center [33, 69] width 15 height 15
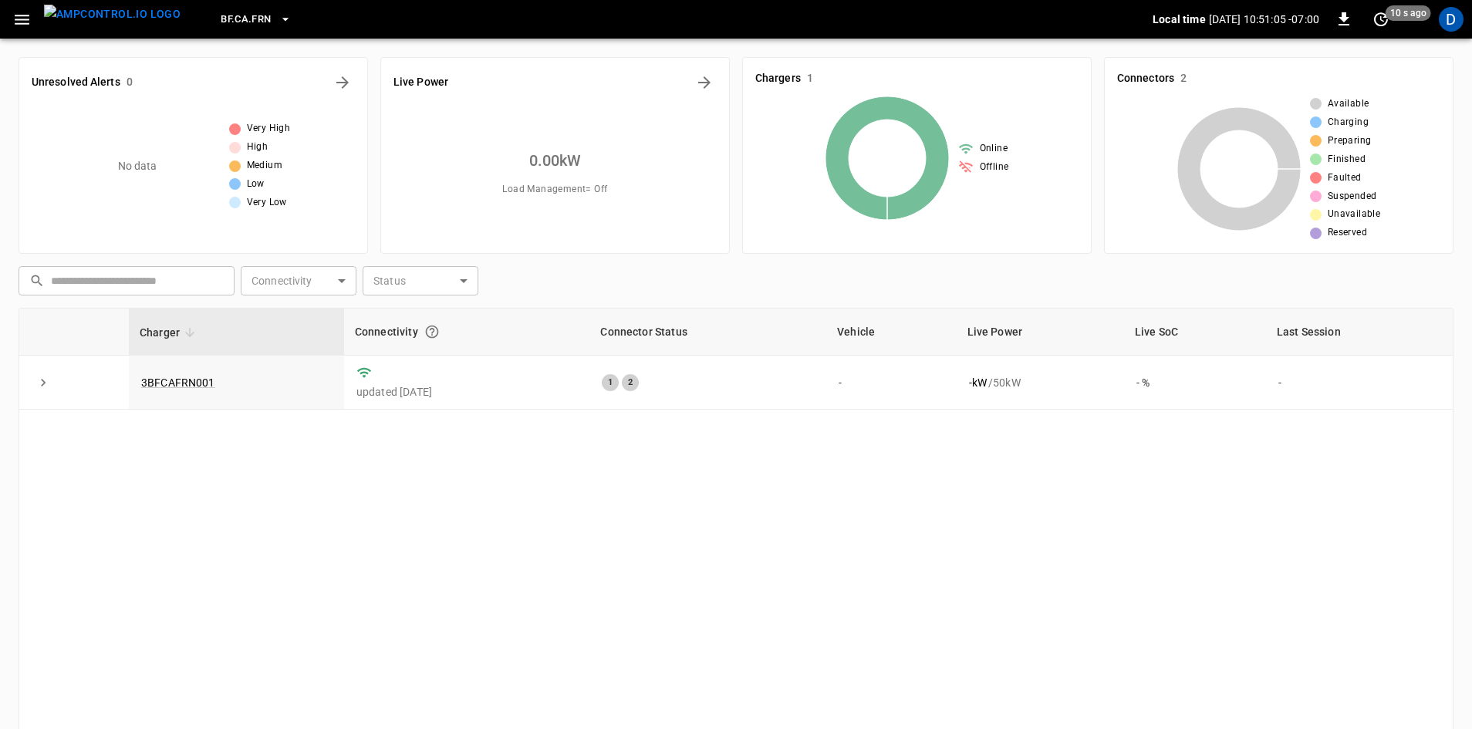
click at [19, 22] on icon "button" at bounding box center [21, 19] width 19 height 19
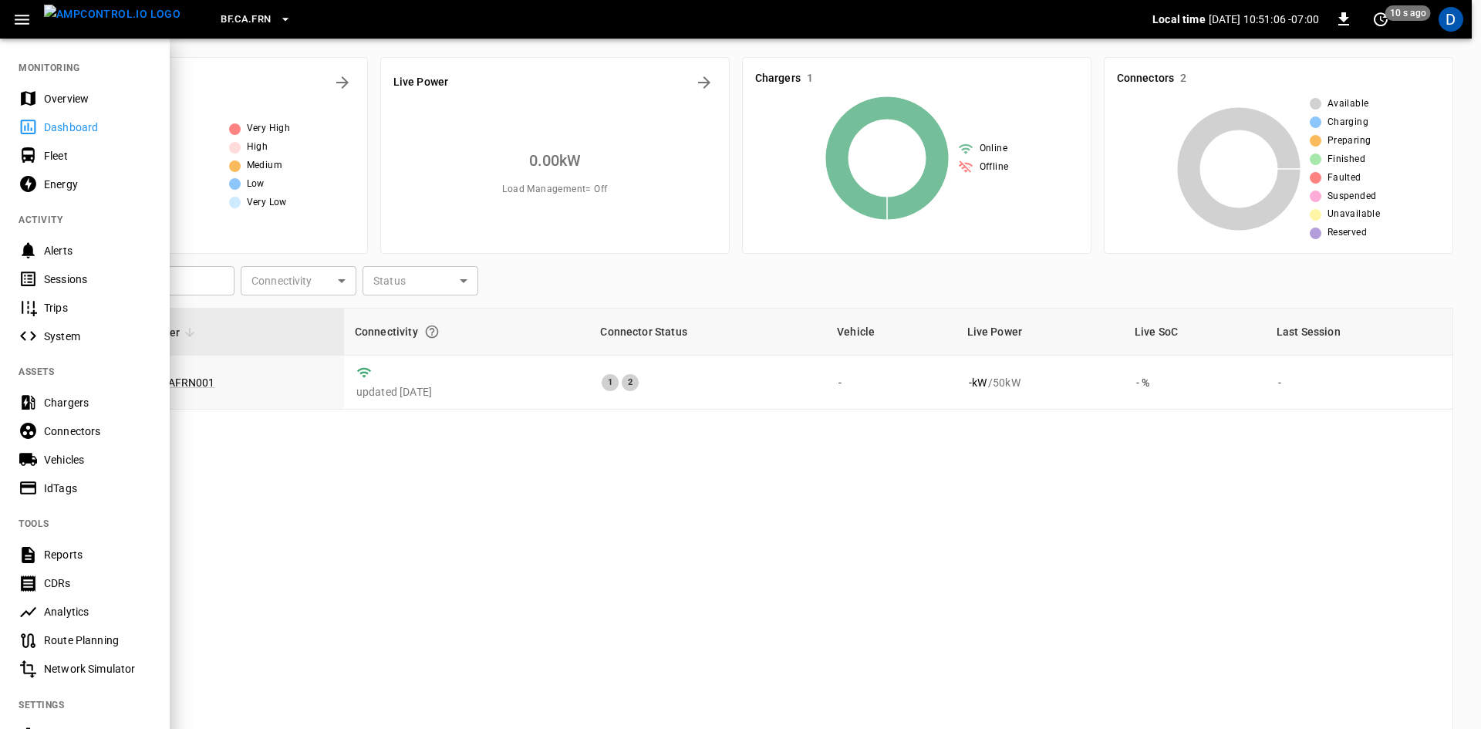
click at [49, 96] on div "Overview" at bounding box center [97, 98] width 107 height 15
